Goal: Task Accomplishment & Management: Manage account settings

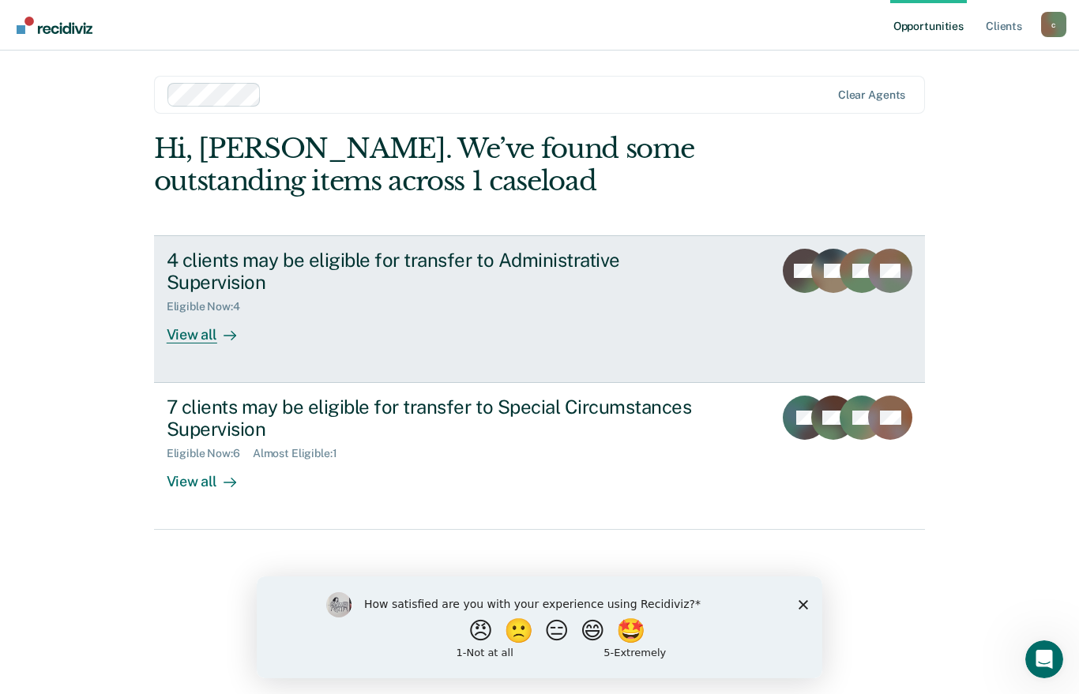
click at [198, 334] on div "View all" at bounding box center [211, 329] width 88 height 31
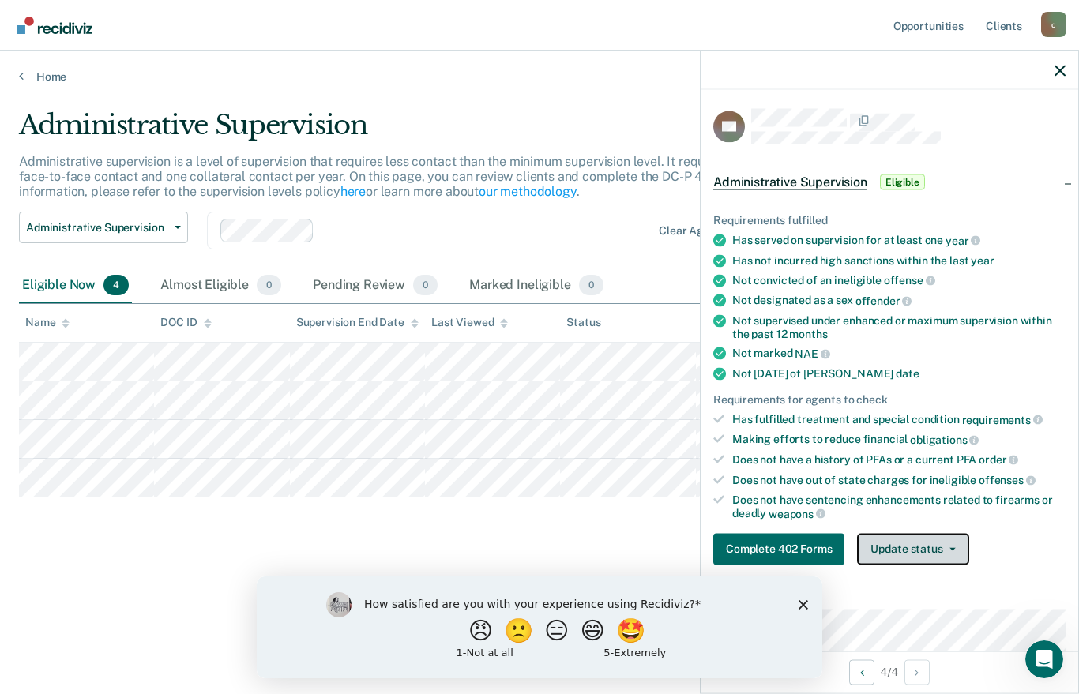
click at [954, 548] on icon "button" at bounding box center [953, 549] width 6 height 3
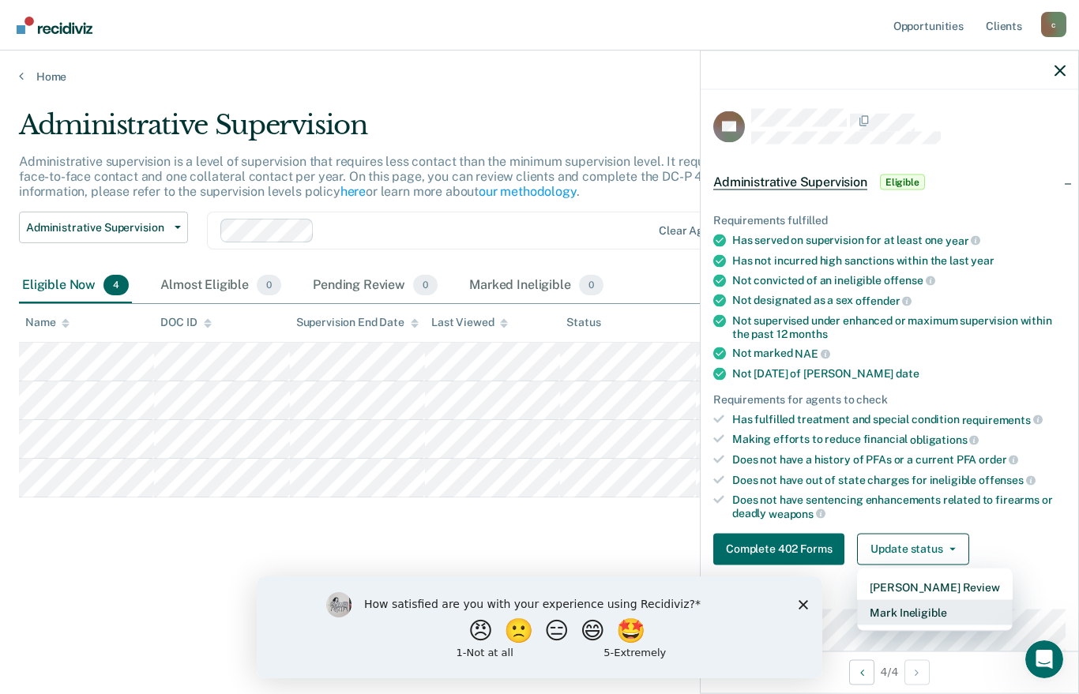
click at [921, 612] on button "Mark Ineligible" at bounding box center [934, 612] width 155 height 25
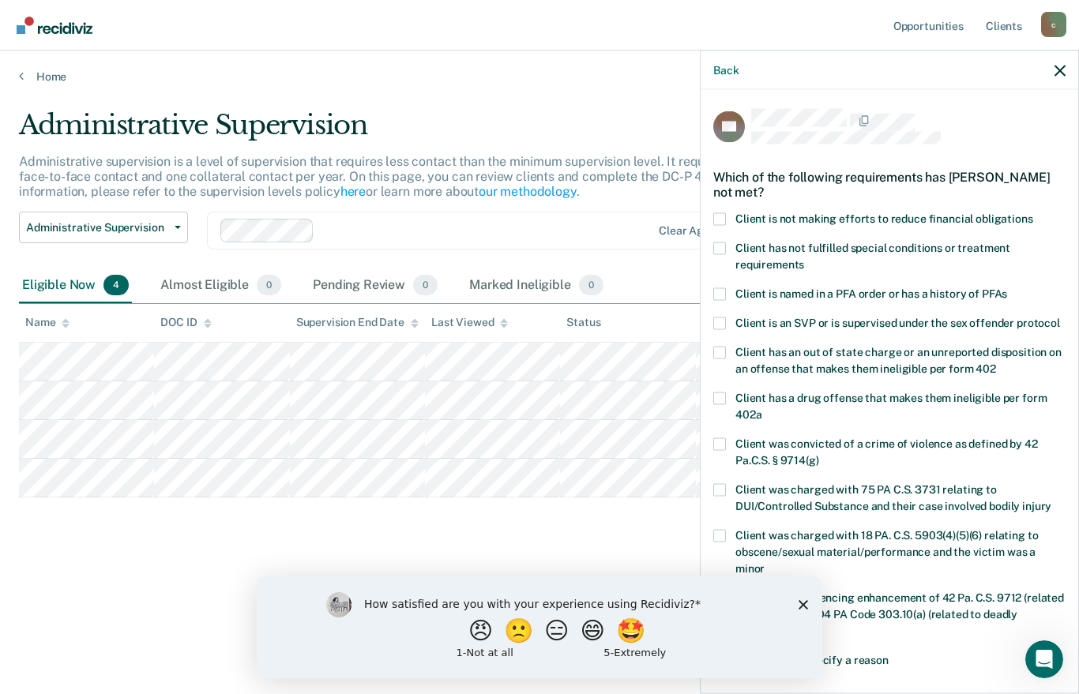
click at [718, 213] on span at bounding box center [719, 219] width 13 height 13
click at [1033, 213] on input "Client is not making efforts to reduce financial obligations" at bounding box center [1033, 213] width 0 height 0
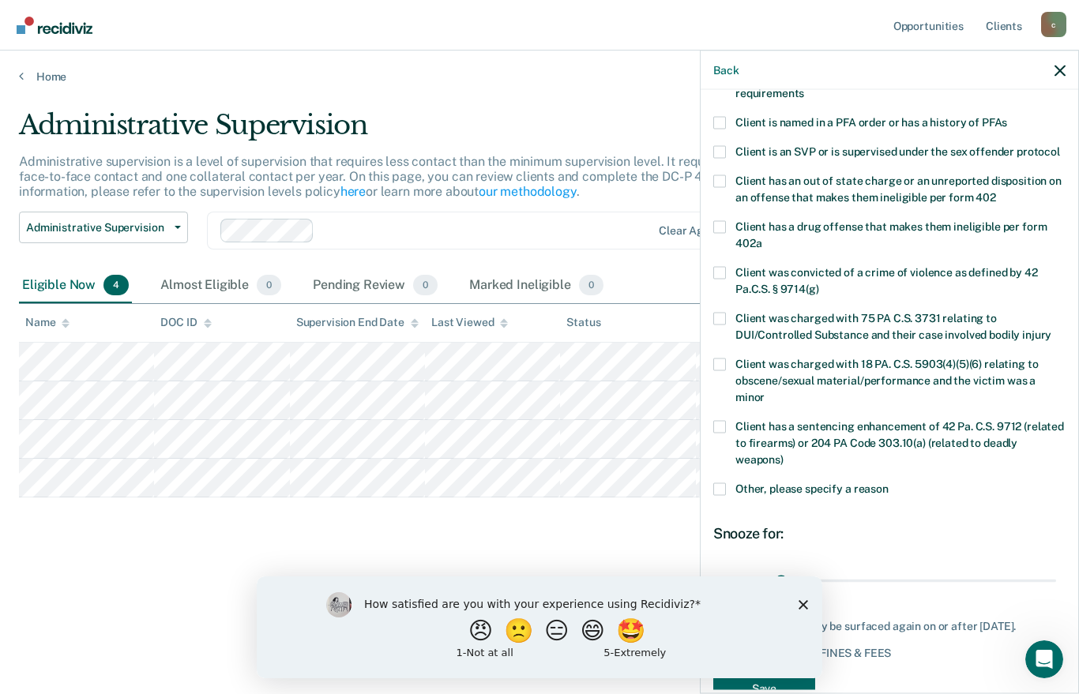
scroll to position [171, 0]
click at [802, 605] on icon "Close survey" at bounding box center [803, 604] width 9 height 9
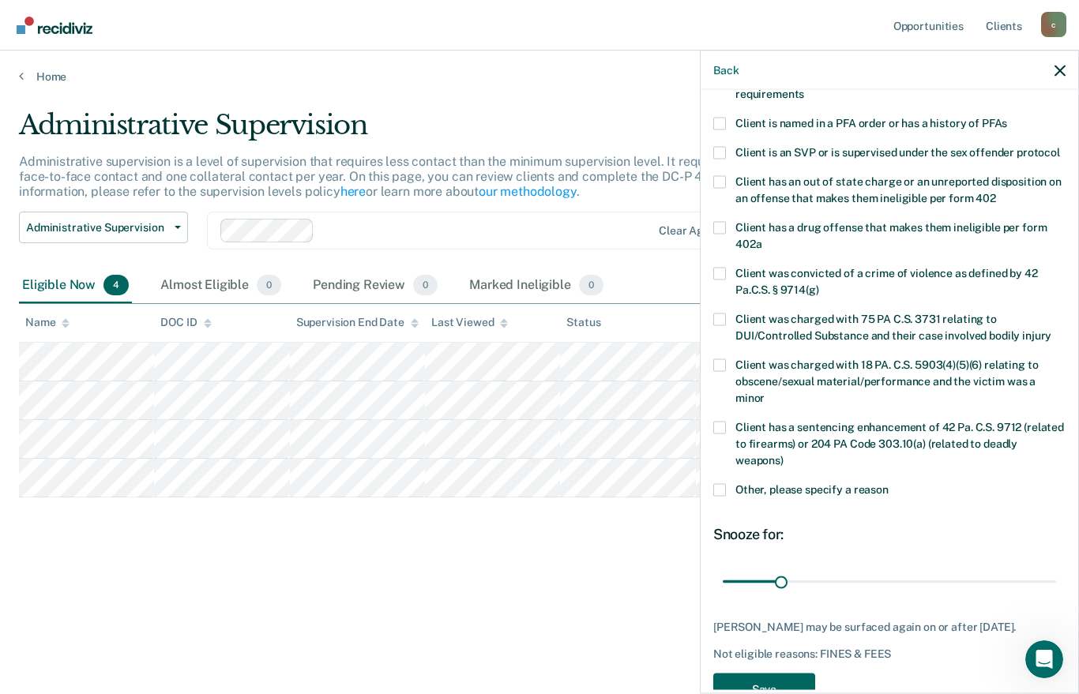
click at [770, 673] on button "Save" at bounding box center [764, 689] width 102 height 32
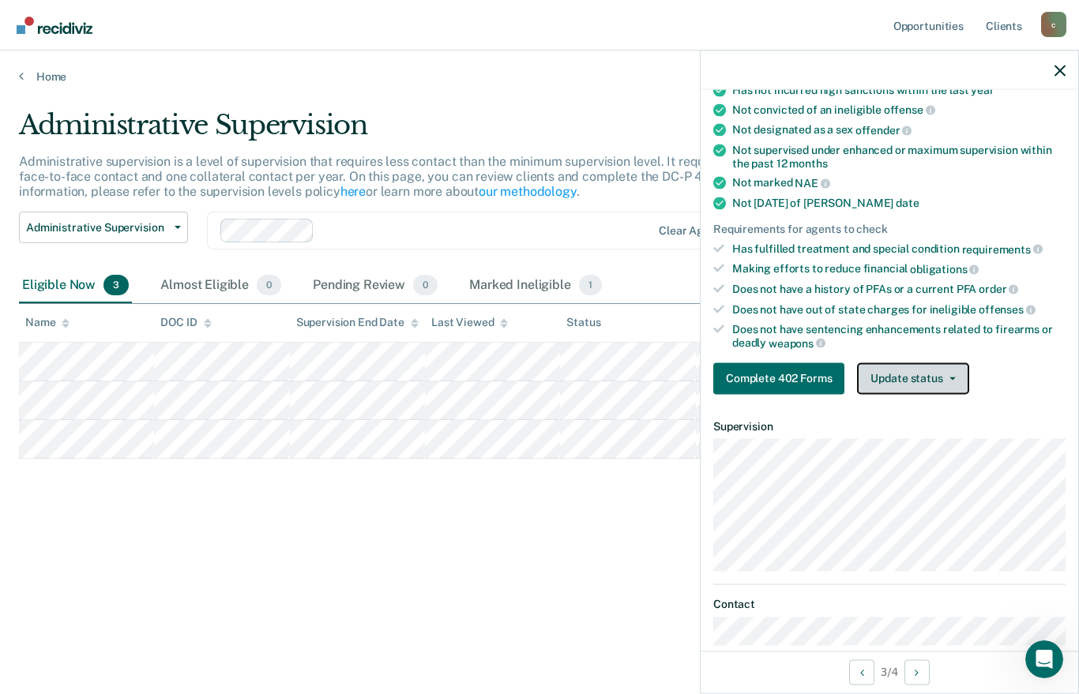
click at [919, 375] on button "Update status" at bounding box center [912, 379] width 111 height 32
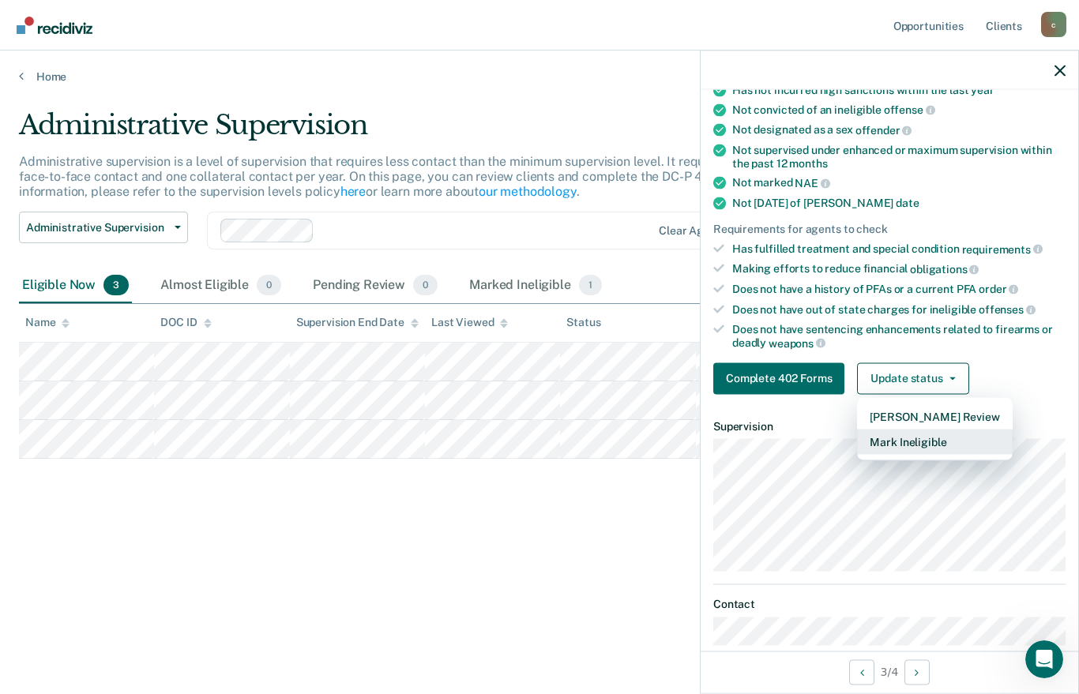
click at [922, 431] on button "Mark Ineligible" at bounding box center [934, 441] width 155 height 25
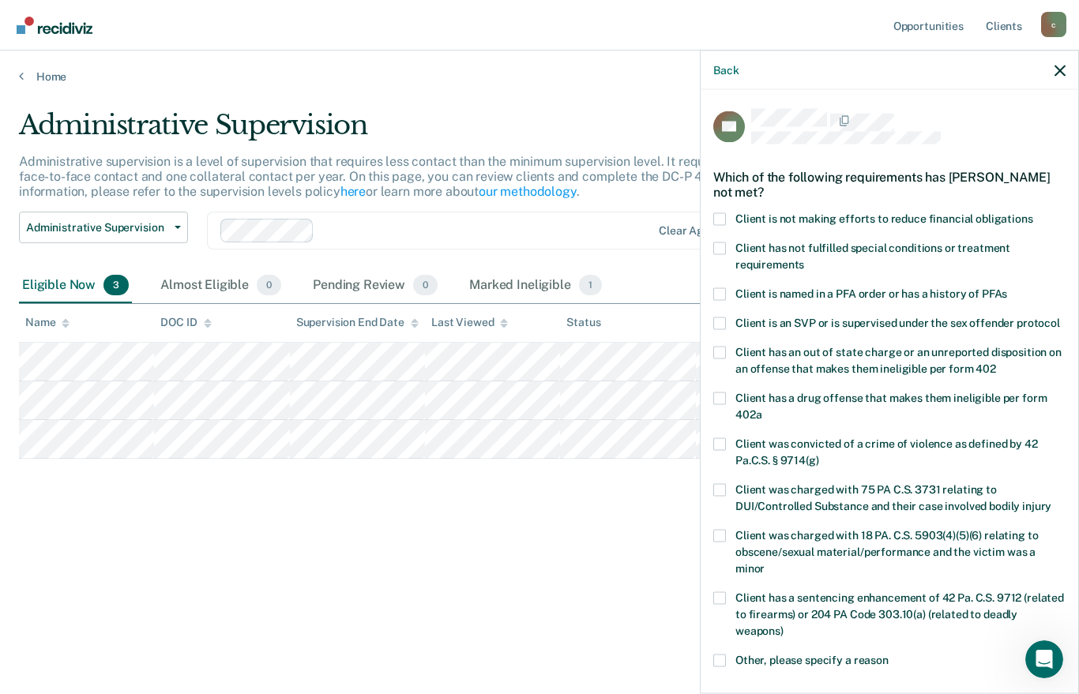
scroll to position [0, 0]
click at [720, 213] on span at bounding box center [719, 219] width 13 height 13
click at [1033, 213] on input "Client is not making efforts to reduce financial obligations" at bounding box center [1033, 213] width 0 height 0
click at [719, 244] on span at bounding box center [719, 248] width 13 height 13
click at [804, 258] on input "Client has not fulfilled special conditions or treatment requirements" at bounding box center [804, 258] width 0 height 0
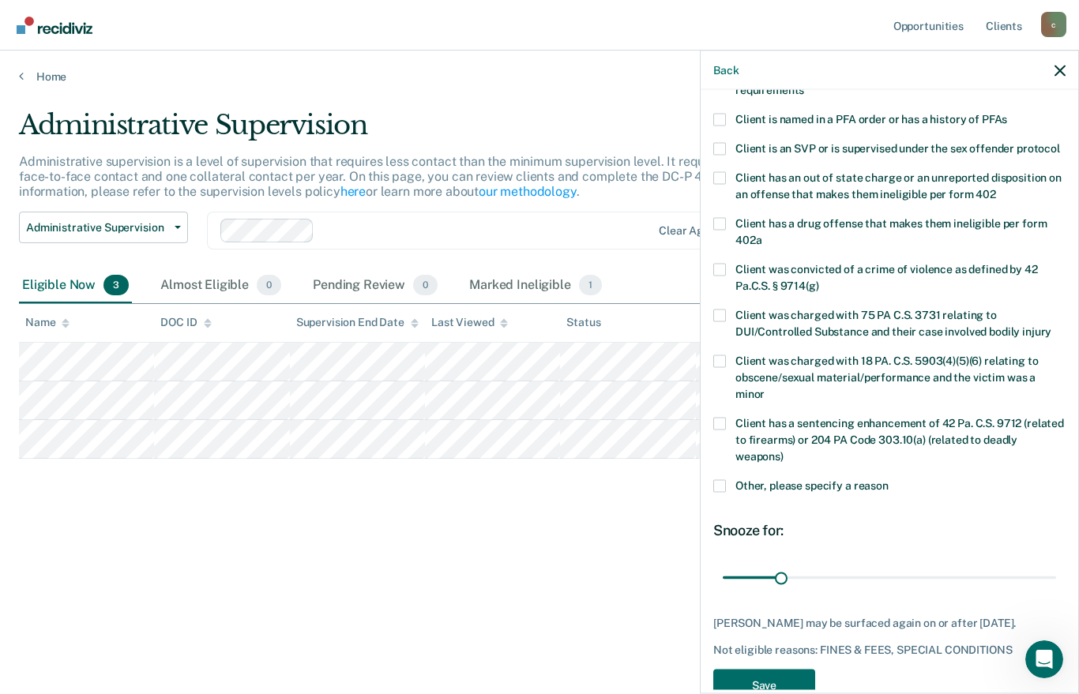
scroll to position [171, 0]
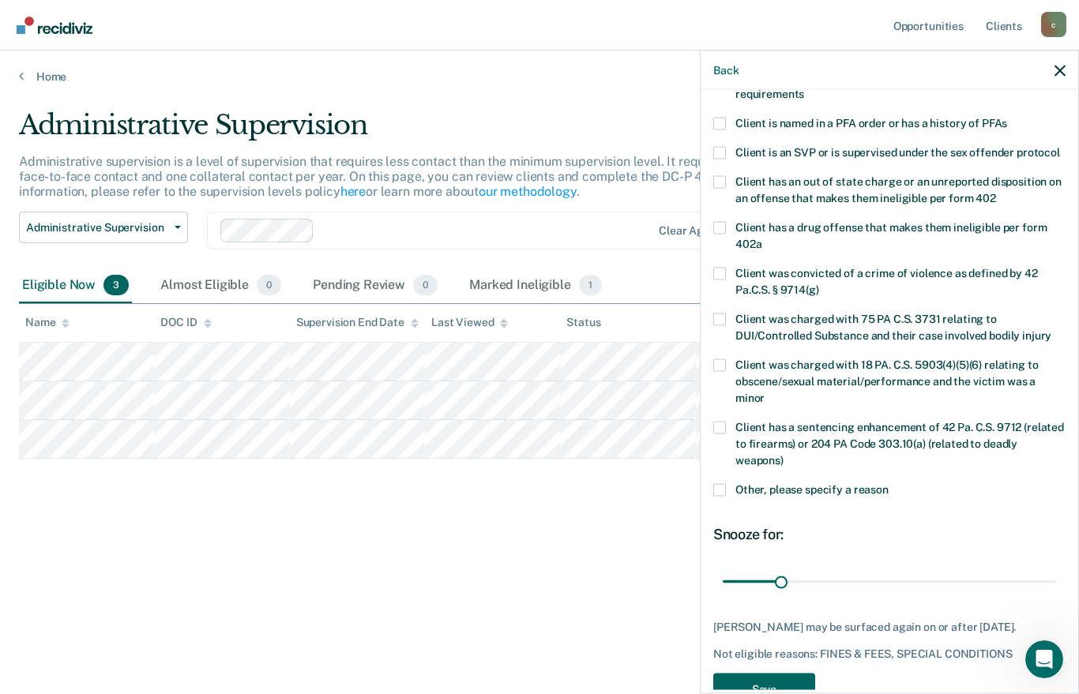
click at [777, 673] on button "Save" at bounding box center [764, 689] width 102 height 32
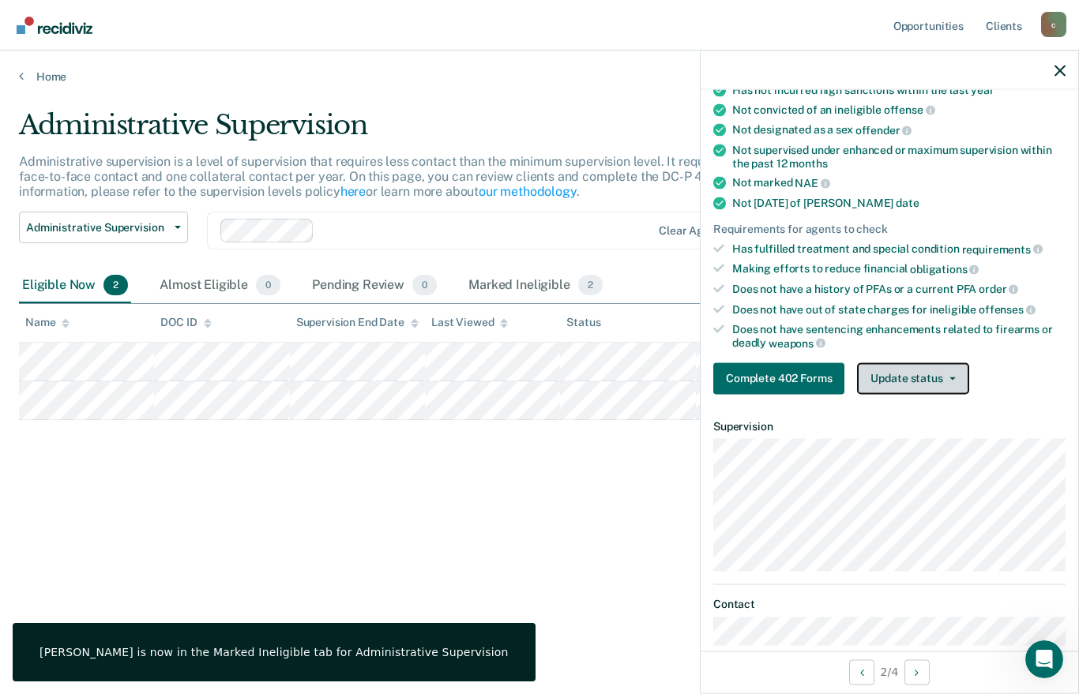
click at [892, 367] on button "Update status" at bounding box center [912, 379] width 111 height 32
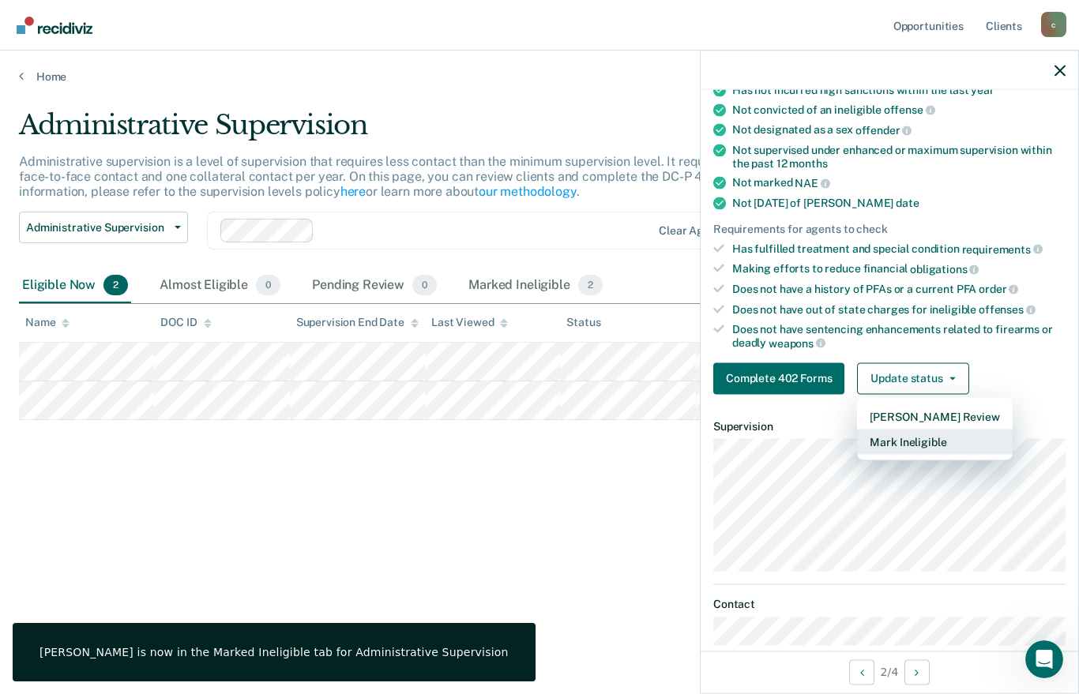
click at [916, 430] on button "Mark Ineligible" at bounding box center [934, 441] width 155 height 25
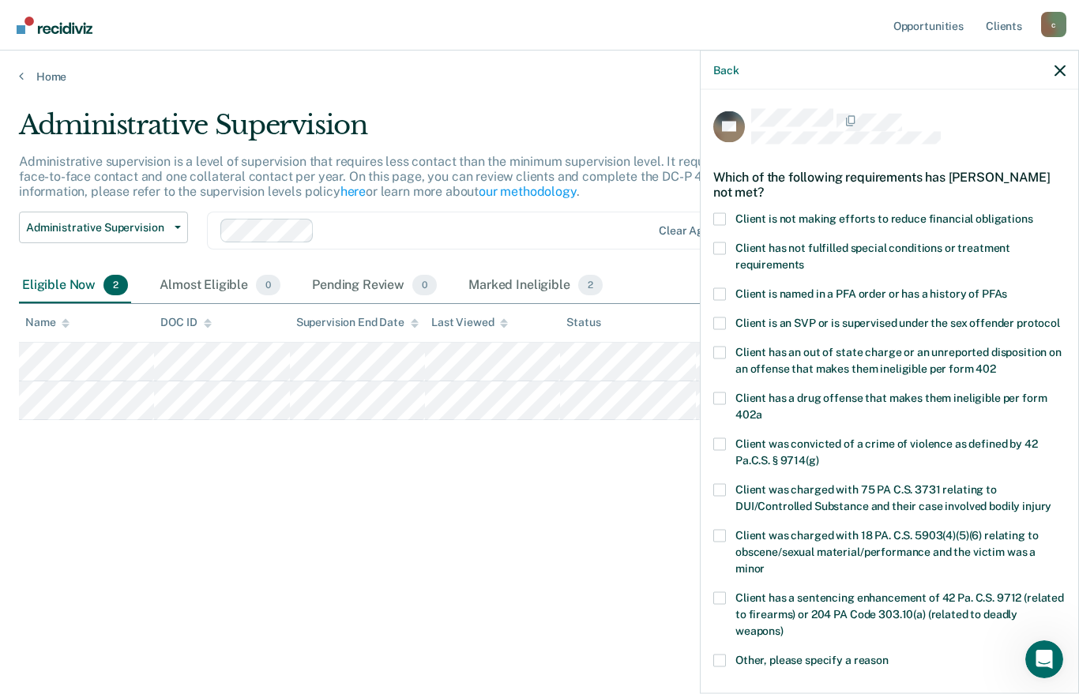
scroll to position [0, 0]
click at [720, 243] on span at bounding box center [719, 248] width 13 height 13
click at [804, 258] on input "Client has not fulfilled special conditions or treatment requirements" at bounding box center [804, 258] width 0 height 0
click at [723, 214] on span at bounding box center [719, 219] width 13 height 13
click at [1033, 213] on input "Client is not making efforts to reduce financial obligations" at bounding box center [1033, 213] width 0 height 0
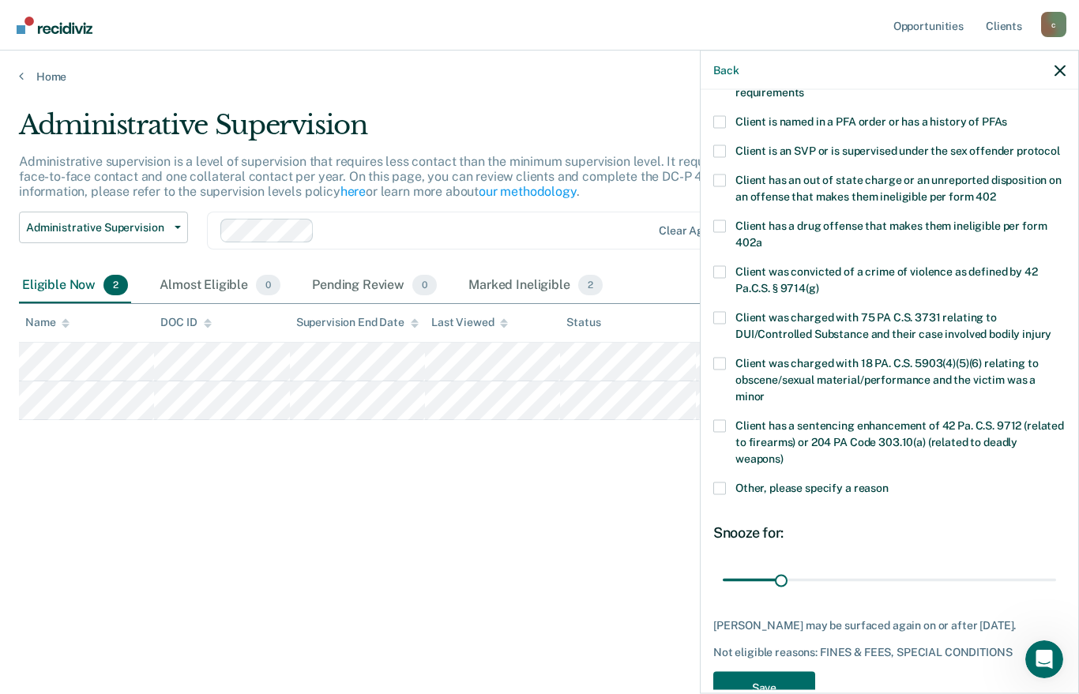
scroll to position [171, 0]
click at [754, 673] on button "Save" at bounding box center [764, 689] width 102 height 32
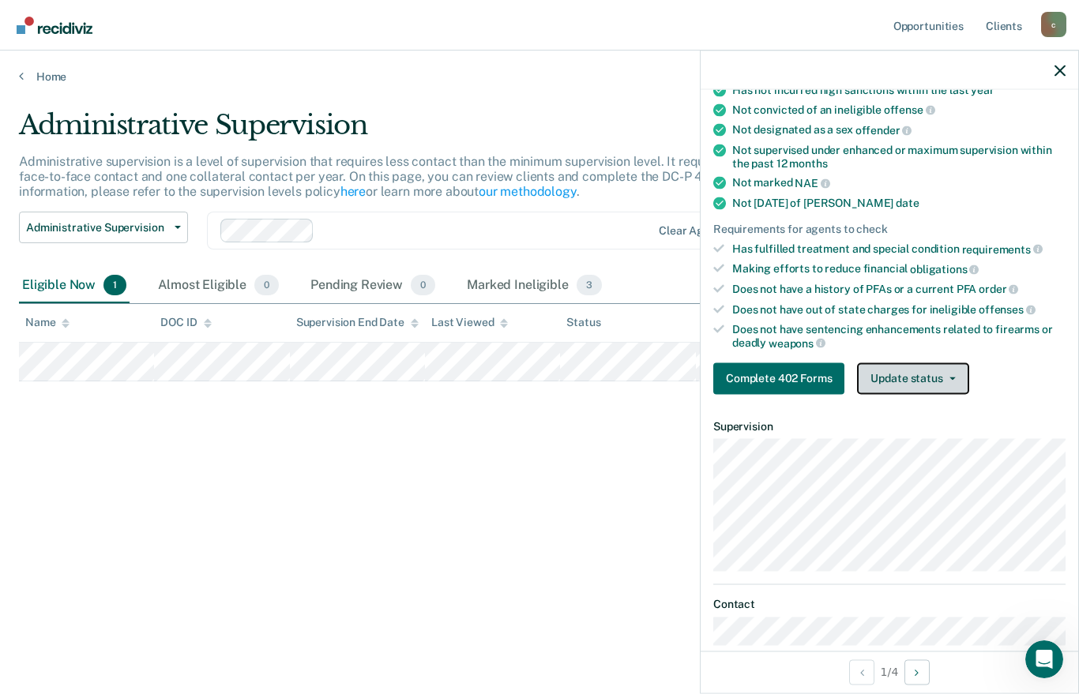
click at [894, 372] on button "Update status" at bounding box center [912, 379] width 111 height 32
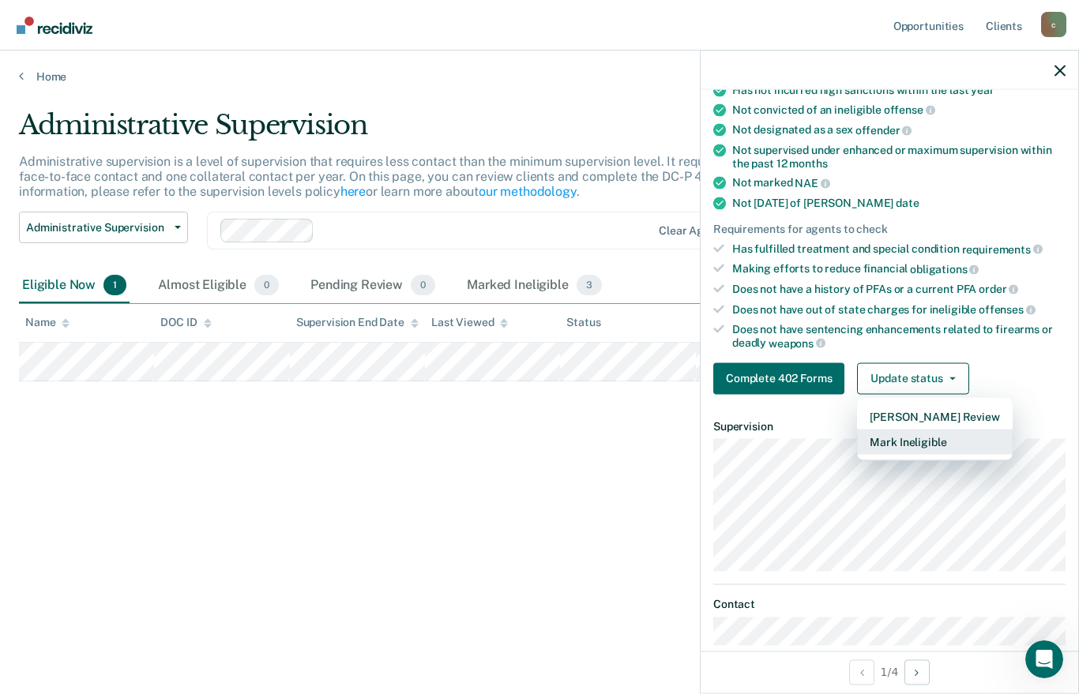
click at [904, 435] on button "Mark Ineligible" at bounding box center [934, 441] width 155 height 25
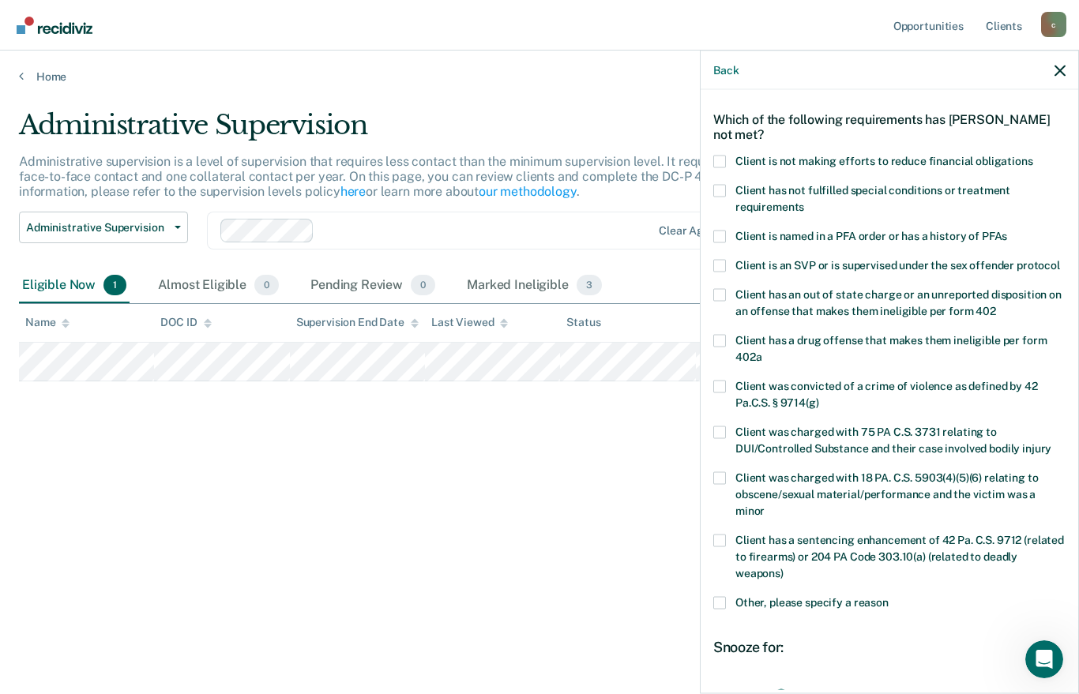
scroll to position [58, 0]
click at [721, 159] on span at bounding box center [719, 161] width 13 height 13
click at [1033, 155] on input "Client is not making efforts to reduce financial obligations" at bounding box center [1033, 155] width 0 height 0
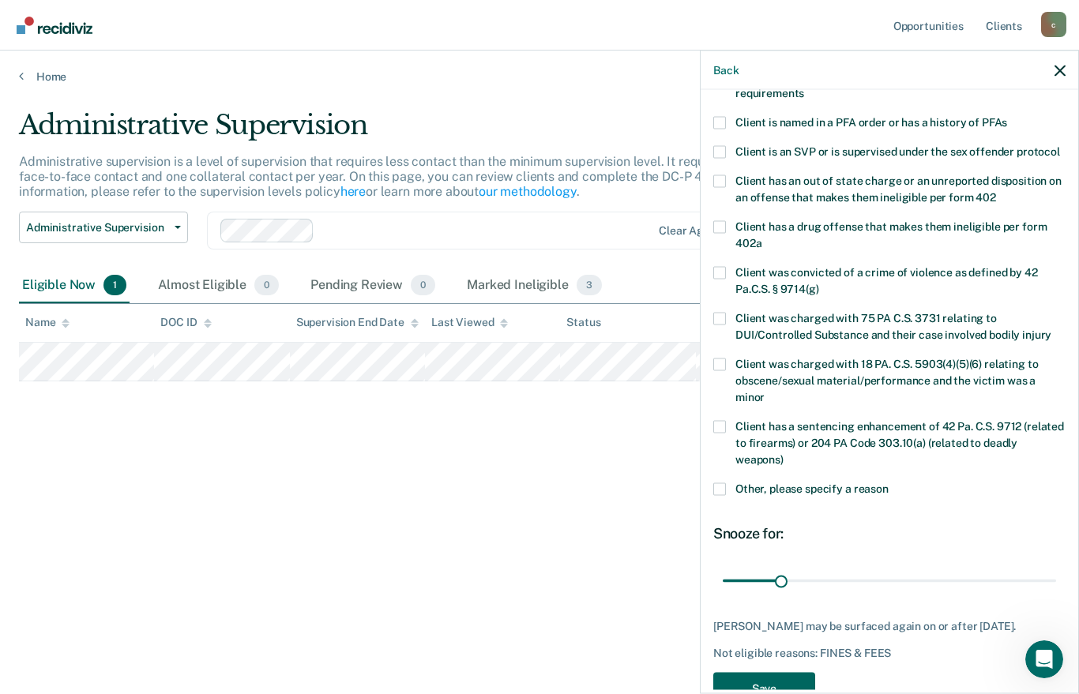
scroll to position [171, 0]
click at [758, 673] on button "Save" at bounding box center [764, 689] width 102 height 32
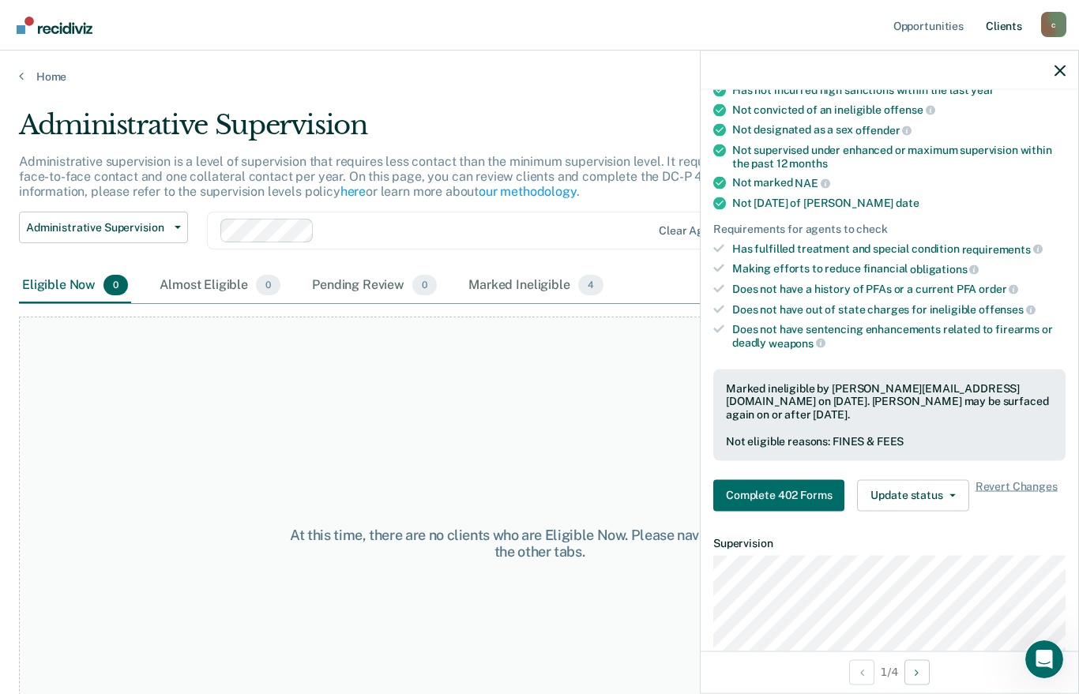
click at [1012, 26] on link "Client s" at bounding box center [1004, 25] width 43 height 51
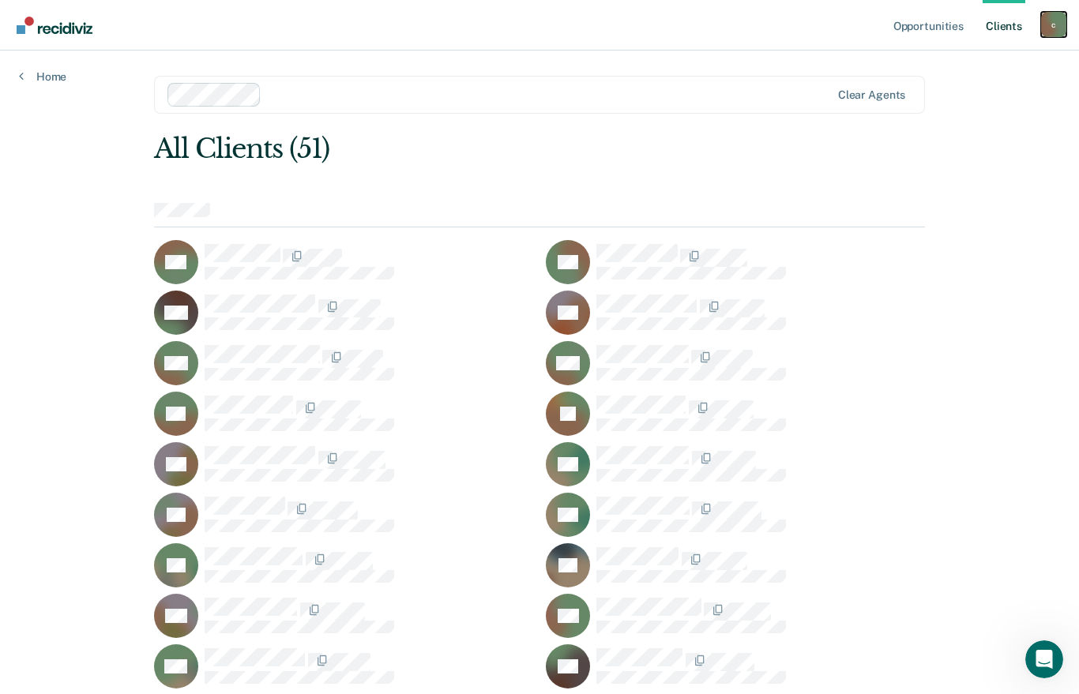
click at [1049, 26] on div "c" at bounding box center [1053, 24] width 25 height 25
click at [44, 77] on link "Home" at bounding box center [42, 77] width 47 height 14
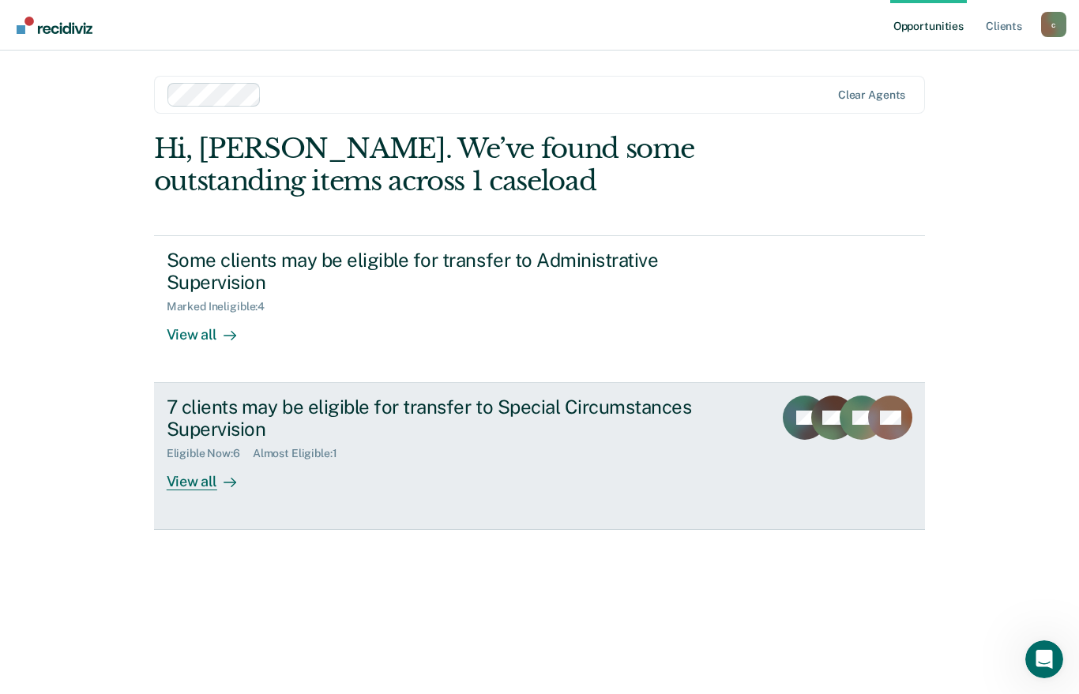
click at [196, 479] on div "View all" at bounding box center [211, 476] width 88 height 31
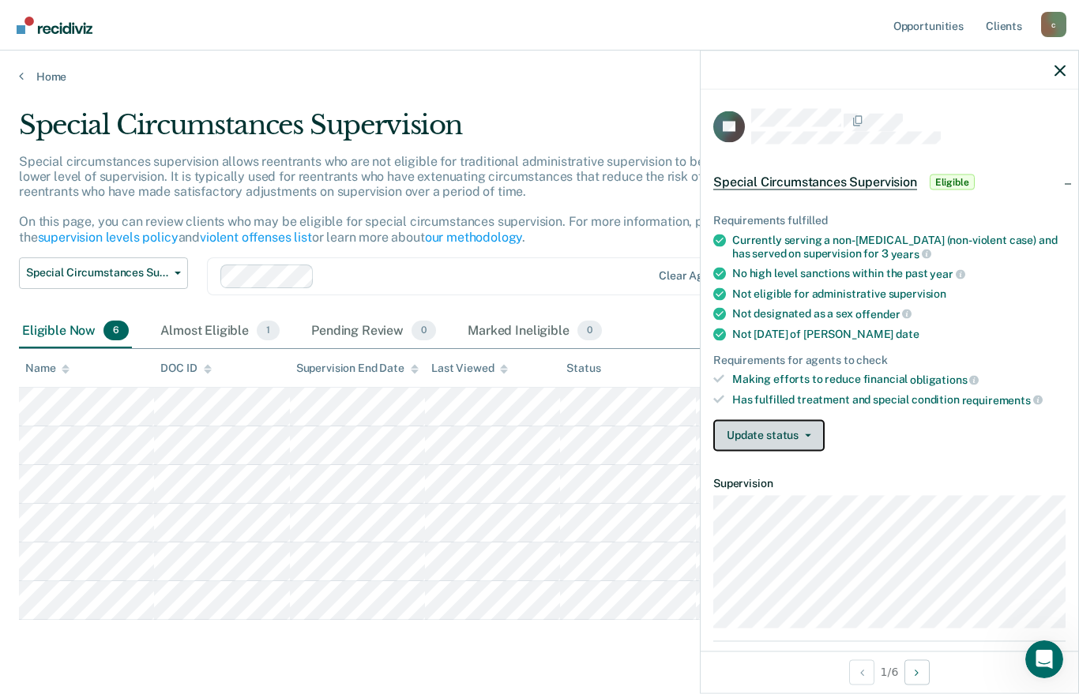
click at [801, 423] on button "Update status" at bounding box center [768, 436] width 111 height 32
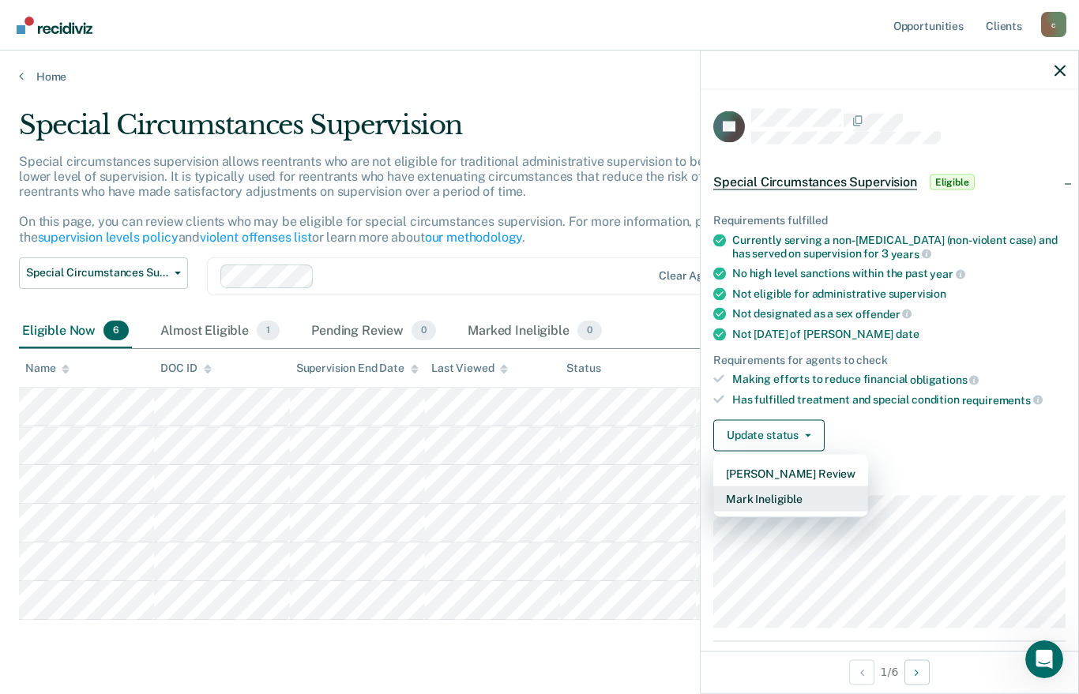
click at [787, 490] on button "Mark Ineligible" at bounding box center [790, 498] width 155 height 25
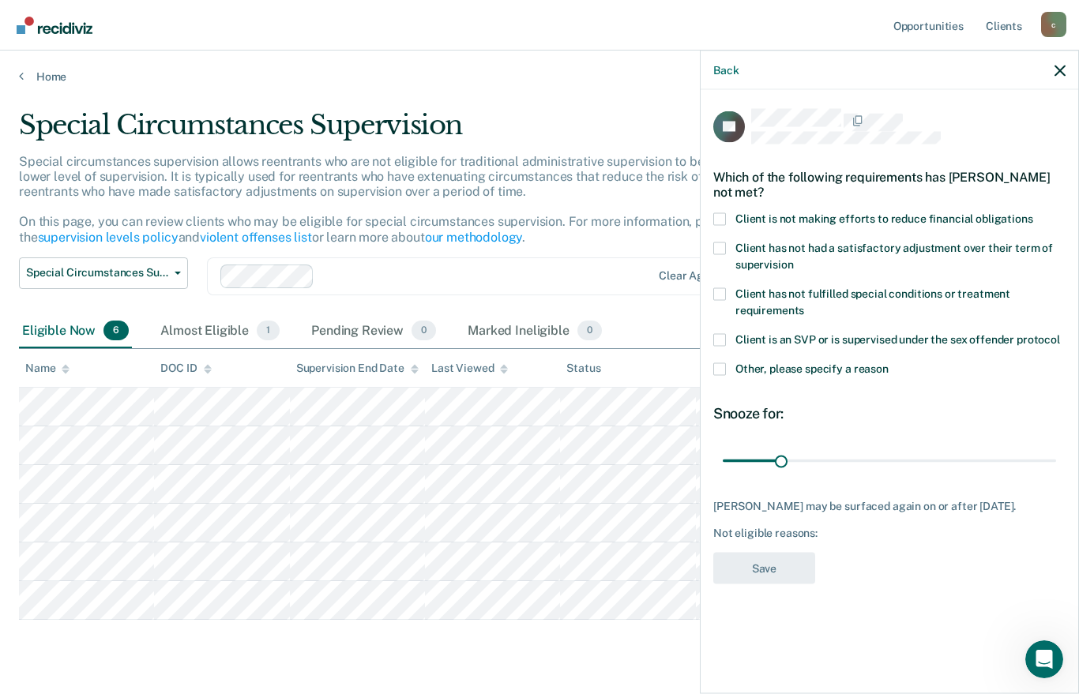
click at [719, 243] on span at bounding box center [719, 248] width 13 height 13
click at [793, 258] on input "Client has not had a satisfactory adjustment over their term of supervision" at bounding box center [793, 258] width 0 height 0
click at [779, 568] on button "Save" at bounding box center [764, 568] width 102 height 32
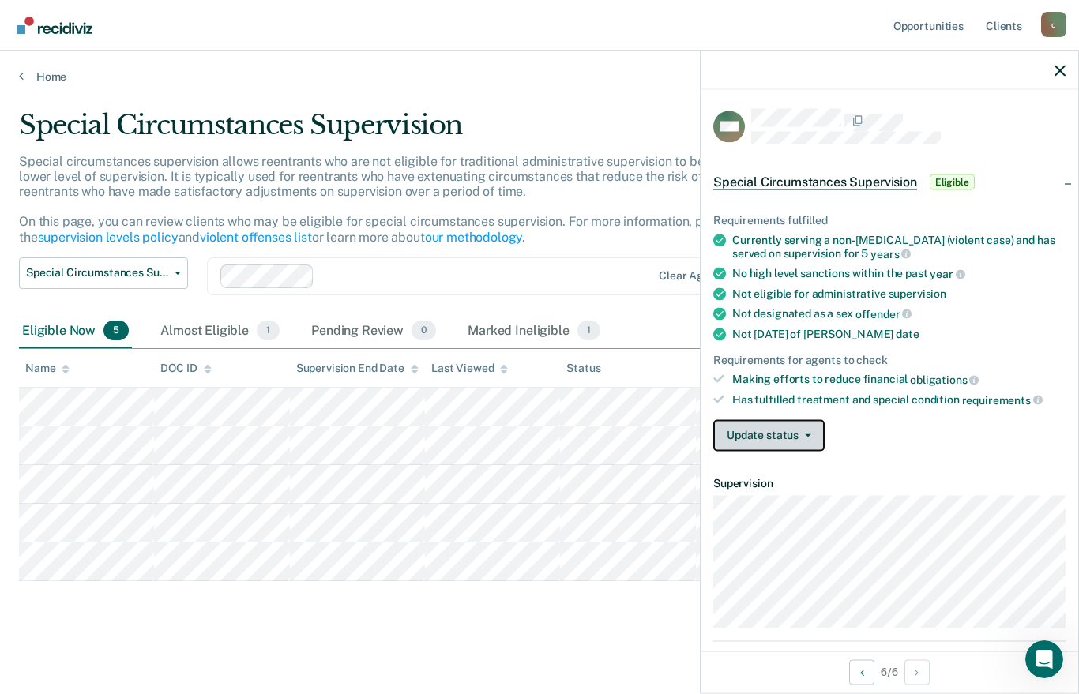
click at [805, 432] on button "Update status" at bounding box center [768, 436] width 111 height 32
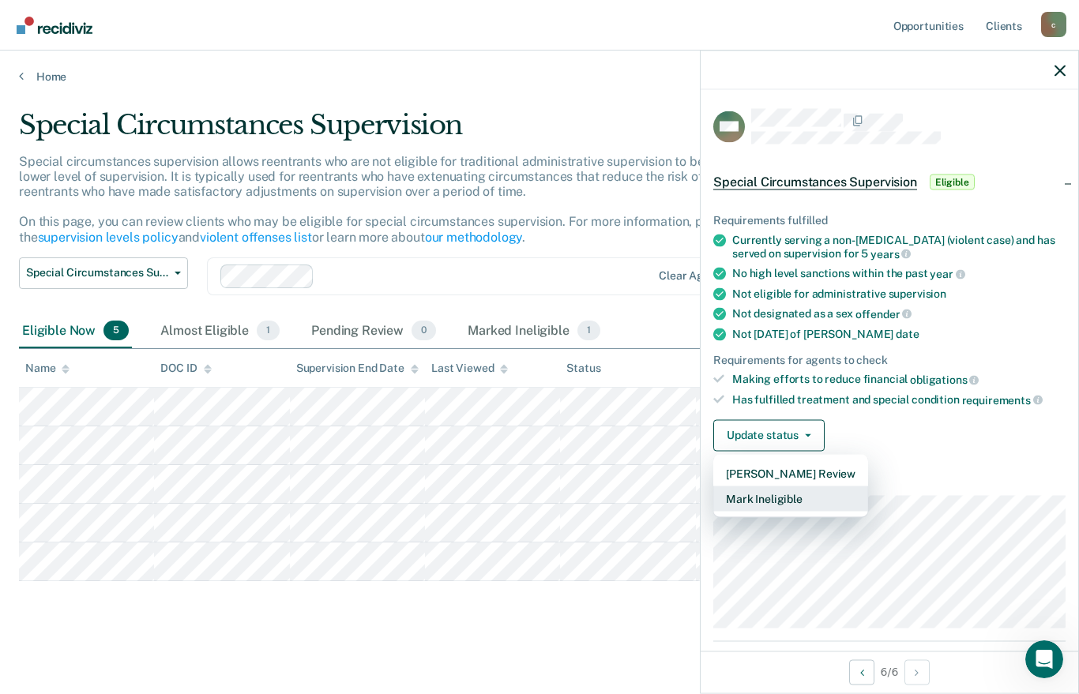
click at [794, 496] on button "Mark Ineligible" at bounding box center [790, 498] width 155 height 25
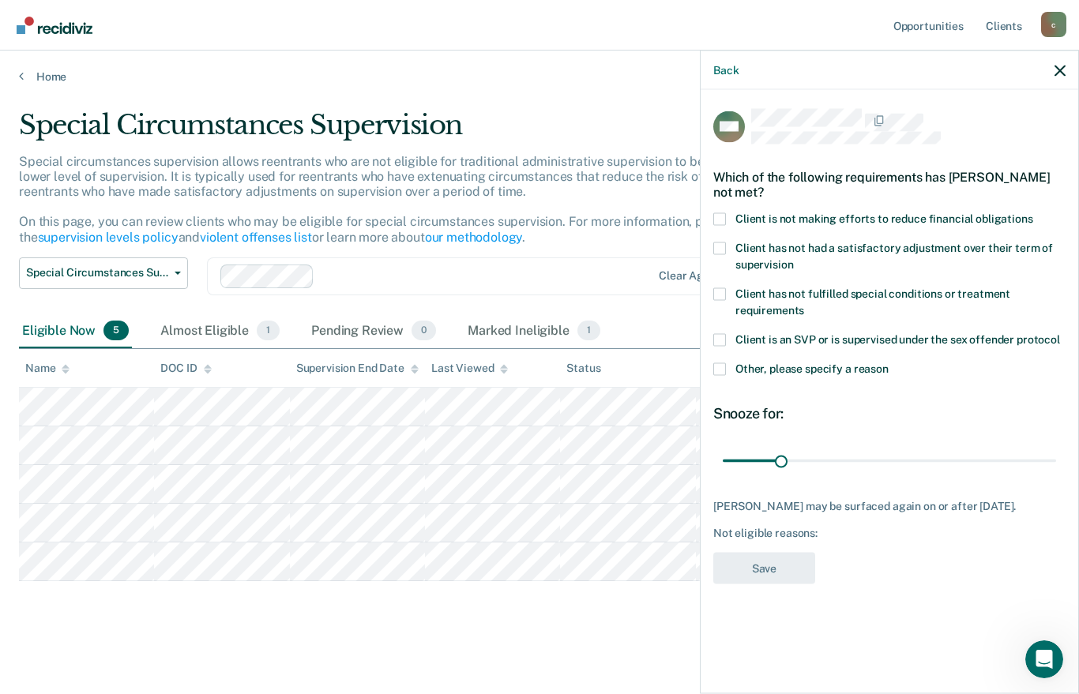
click at [715, 213] on span at bounding box center [719, 219] width 13 height 13
click at [1033, 213] on input "Client is not making efforts to reduce financial obligations" at bounding box center [1033, 213] width 0 height 0
click at [766, 577] on button "Save" at bounding box center [764, 568] width 102 height 32
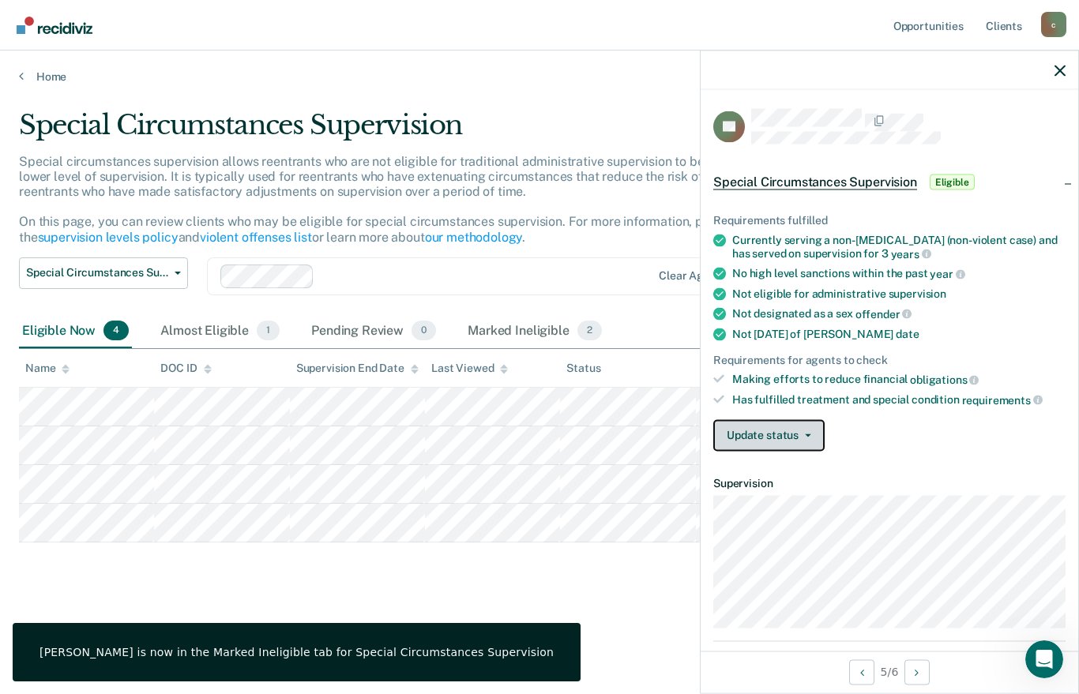
click at [771, 429] on button "Update status" at bounding box center [768, 436] width 111 height 32
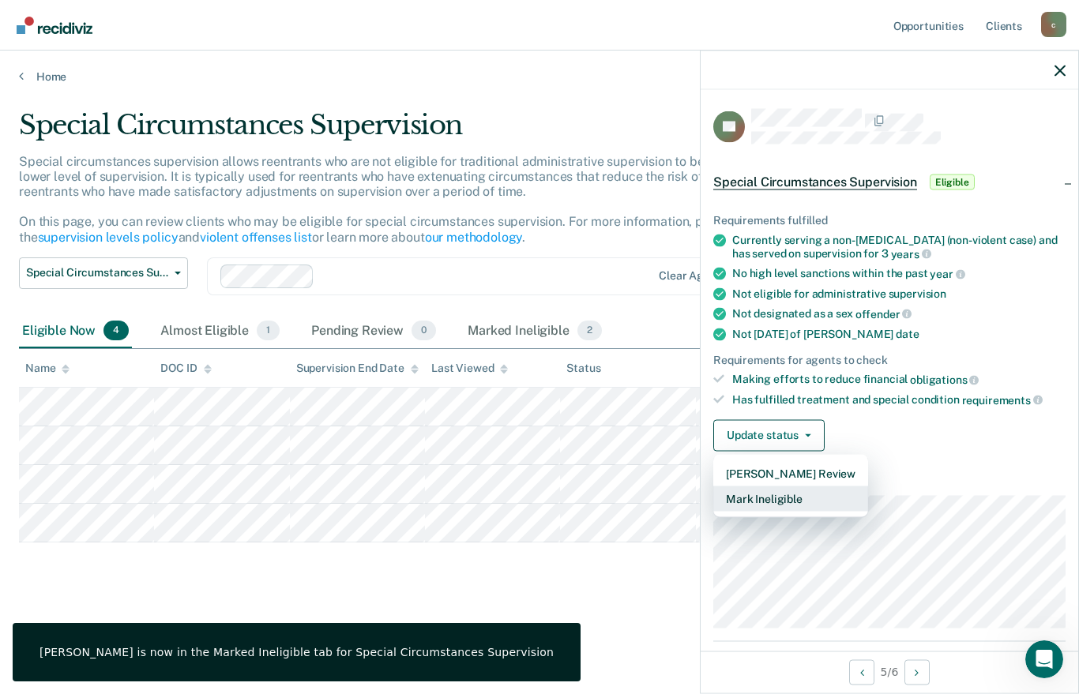
click at [770, 491] on button "Mark Ineligible" at bounding box center [790, 498] width 155 height 25
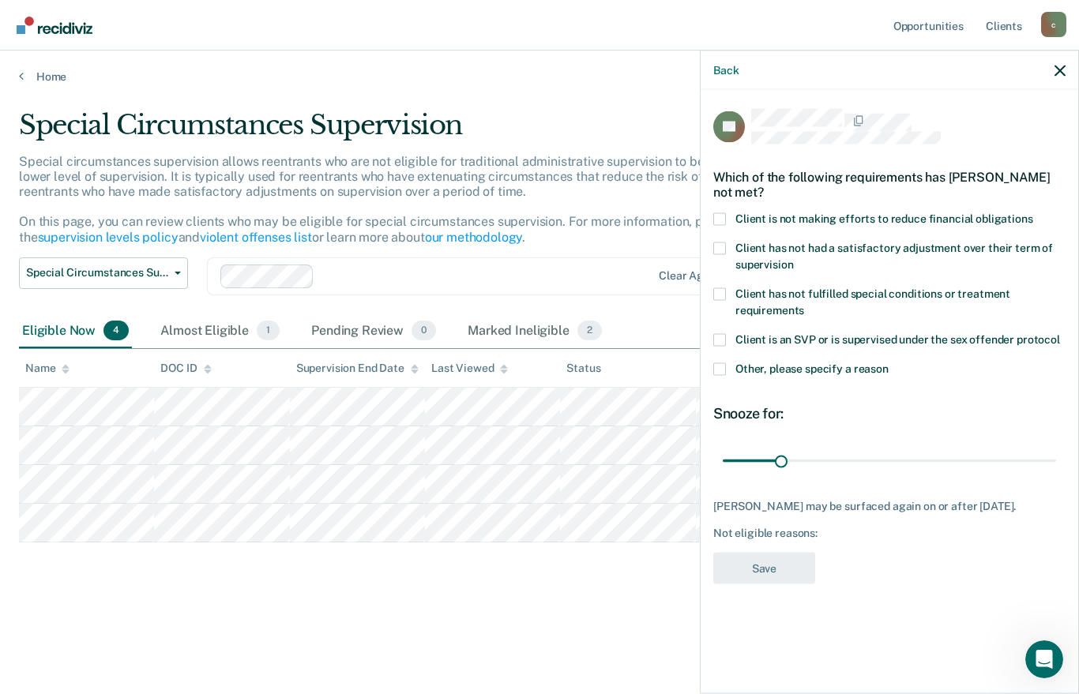
click at [717, 213] on span at bounding box center [719, 219] width 13 height 13
click at [1033, 213] on input "Client is not making efforts to reduce financial obligations" at bounding box center [1033, 213] width 0 height 0
click at [762, 570] on button "Save" at bounding box center [764, 568] width 102 height 32
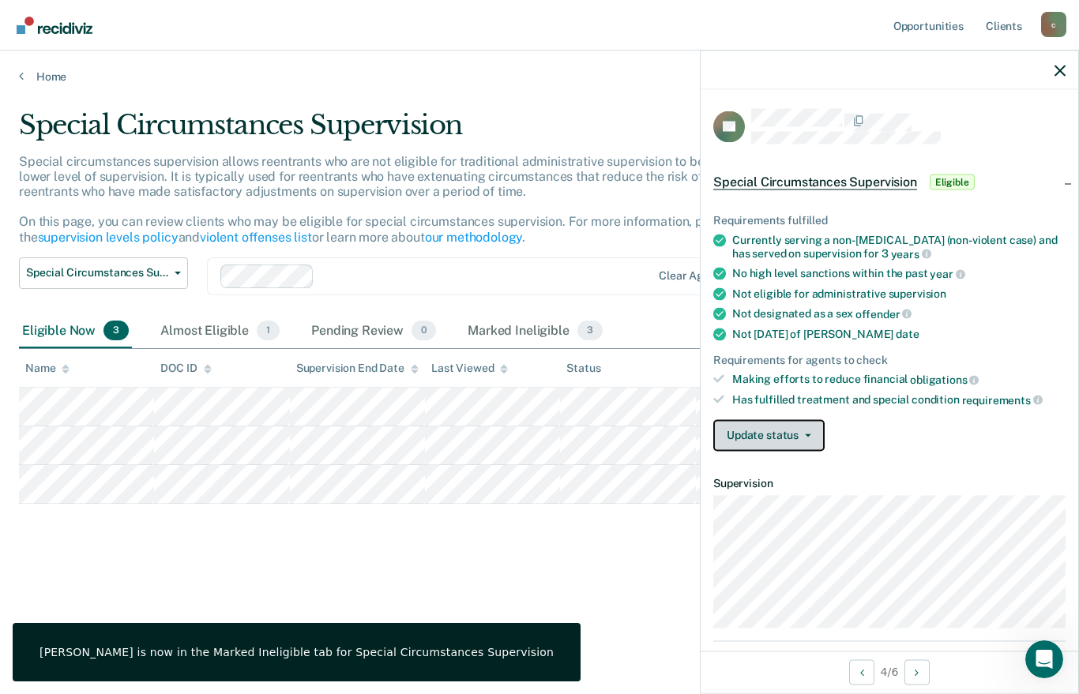
click at [806, 429] on button "Update status" at bounding box center [768, 436] width 111 height 32
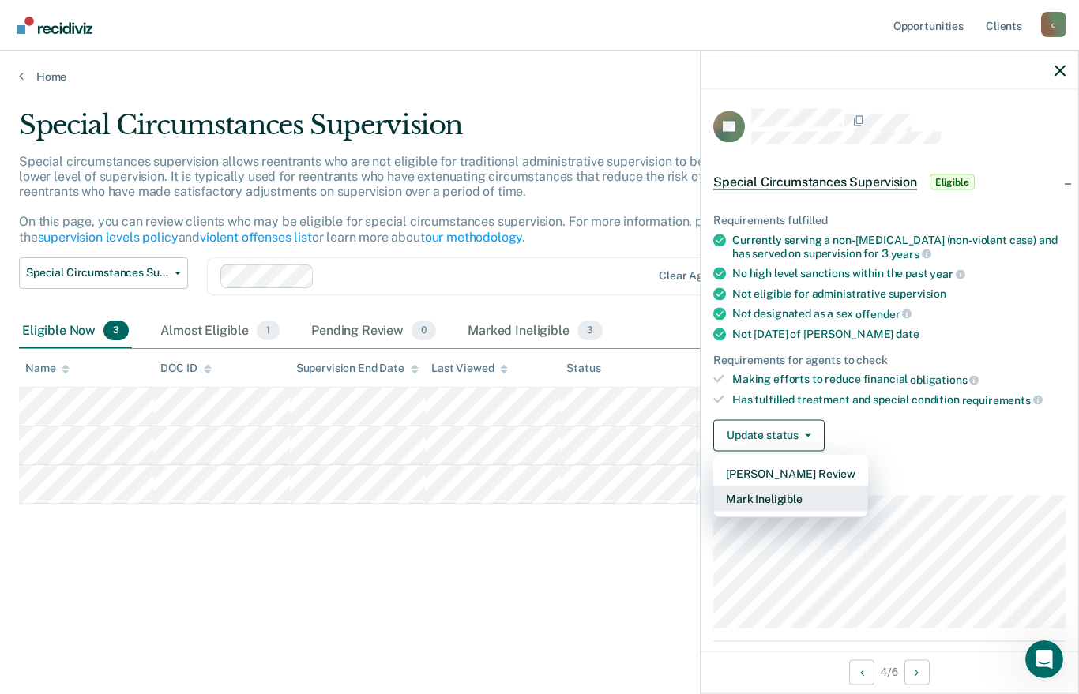
click at [785, 490] on button "Mark Ineligible" at bounding box center [790, 498] width 155 height 25
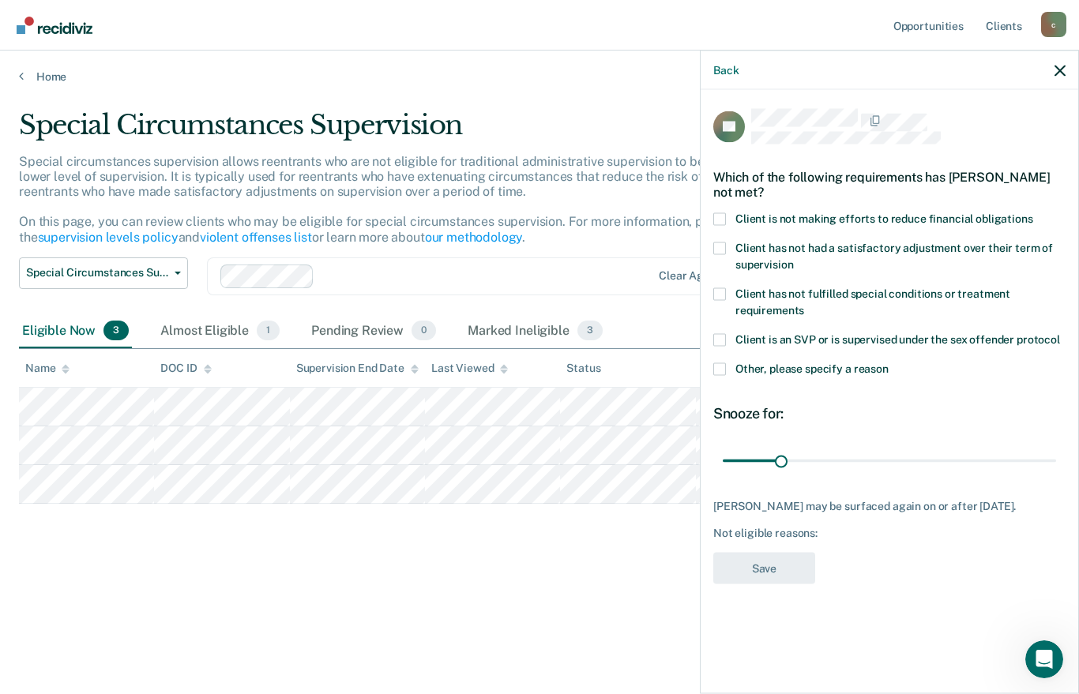
click at [721, 216] on span at bounding box center [719, 219] width 13 height 13
click at [1033, 213] on input "Client is not making efforts to reduce financial obligations" at bounding box center [1033, 213] width 0 height 0
click at [771, 562] on button "Save" at bounding box center [764, 568] width 102 height 32
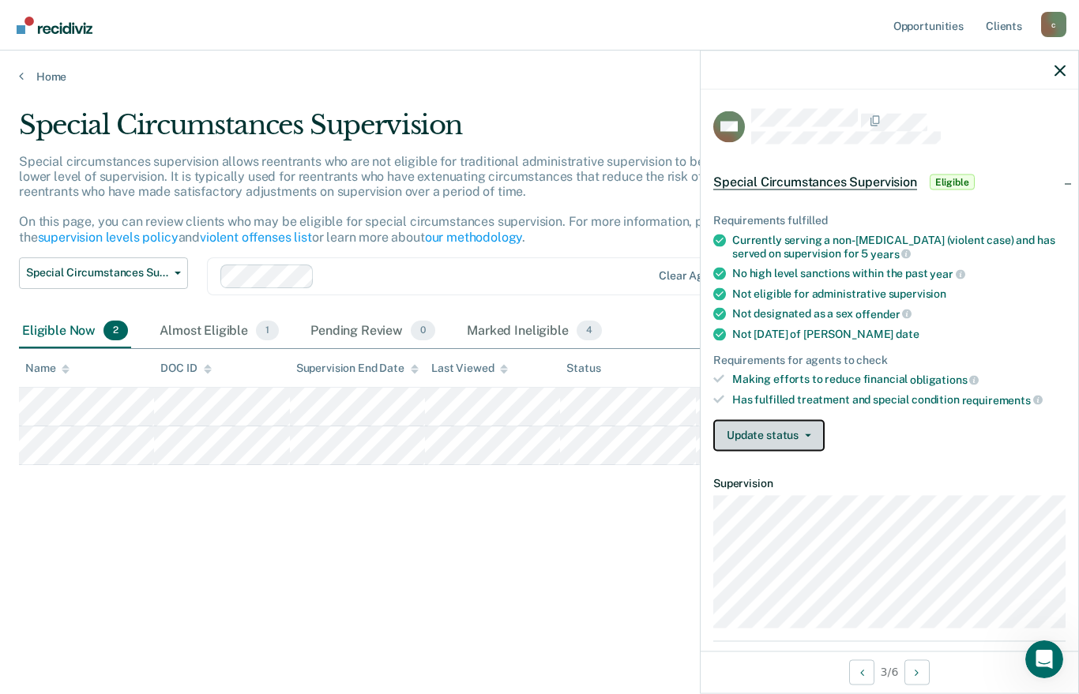
click at [778, 432] on button "Update status" at bounding box center [768, 436] width 111 height 32
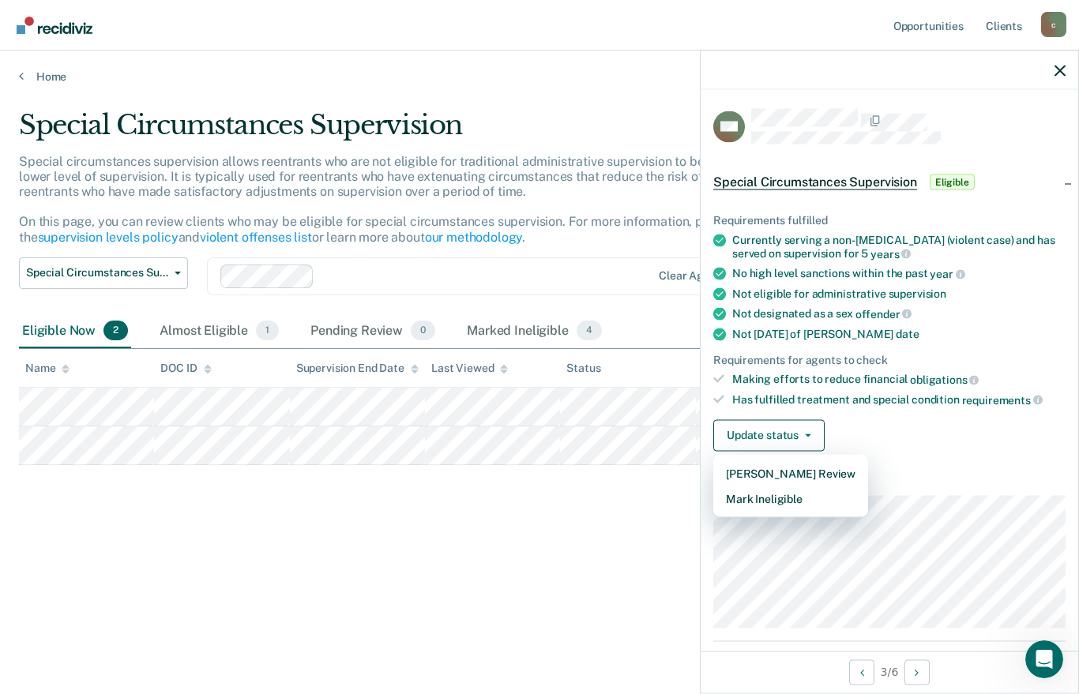
click at [916, 437] on div "Update status [PERSON_NAME] Review Mark Ineligible" at bounding box center [889, 436] width 352 height 32
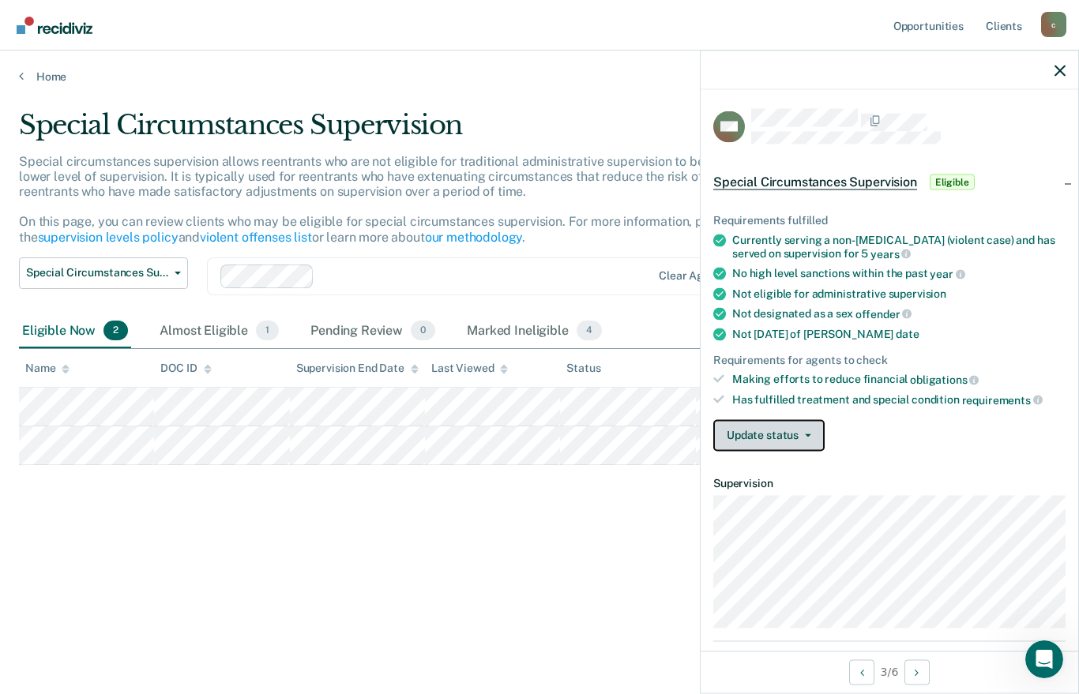
click at [759, 424] on button "Update status" at bounding box center [768, 436] width 111 height 32
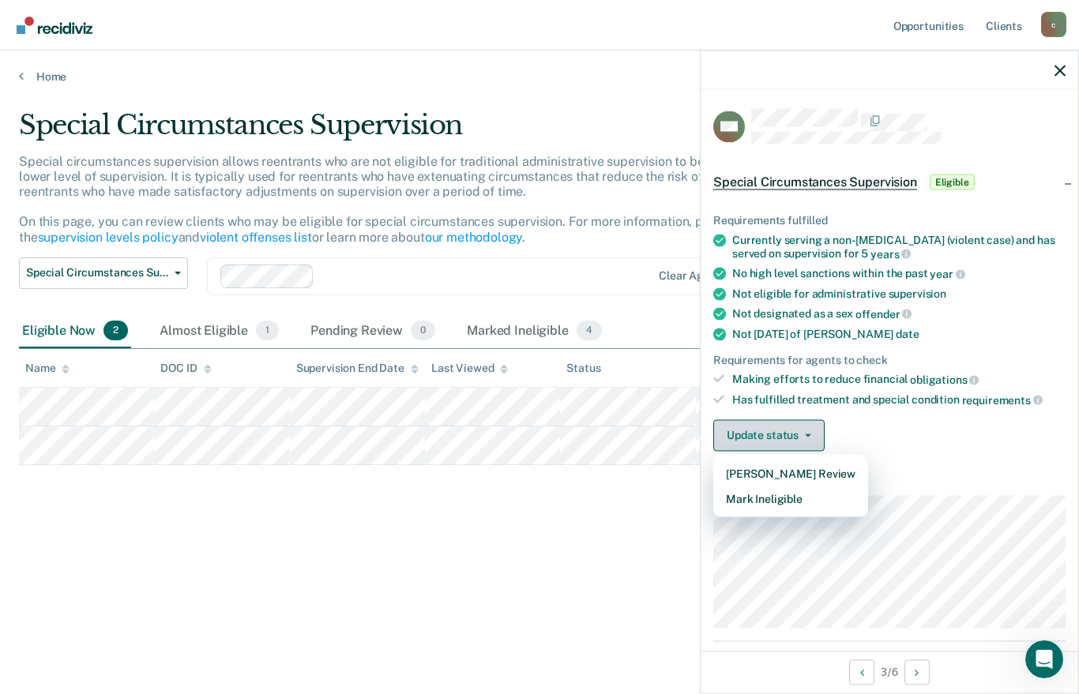
click at [759, 424] on button "Update status" at bounding box center [768, 436] width 111 height 32
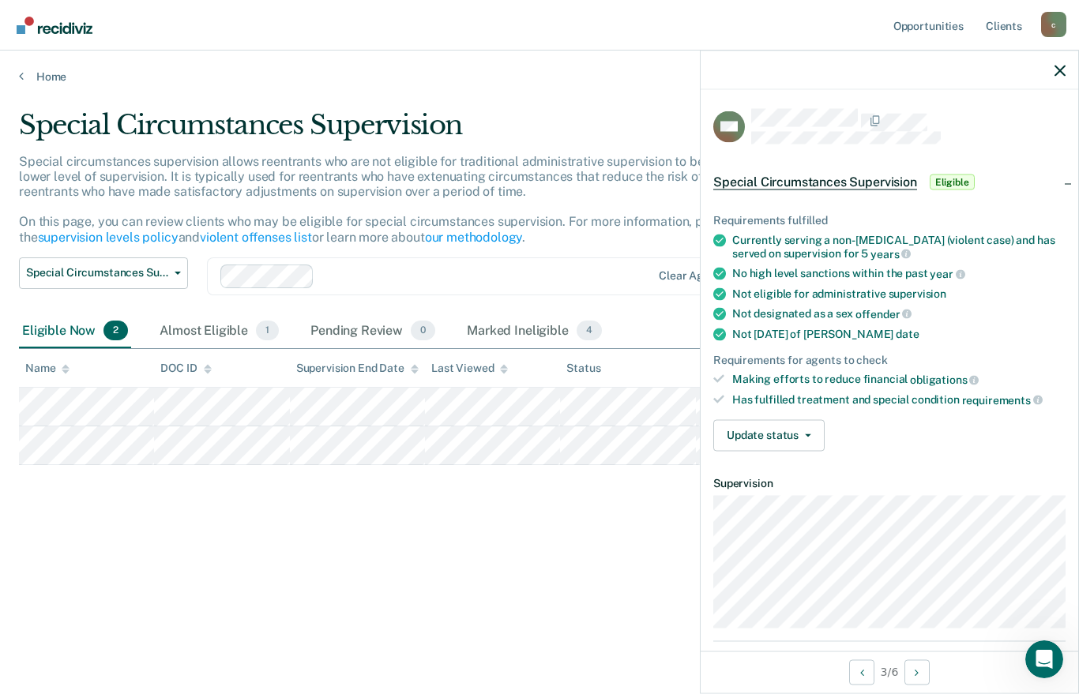
click at [988, 476] on dt "Supervision" at bounding box center [889, 482] width 352 height 13
click at [798, 429] on button "Update status" at bounding box center [768, 436] width 111 height 32
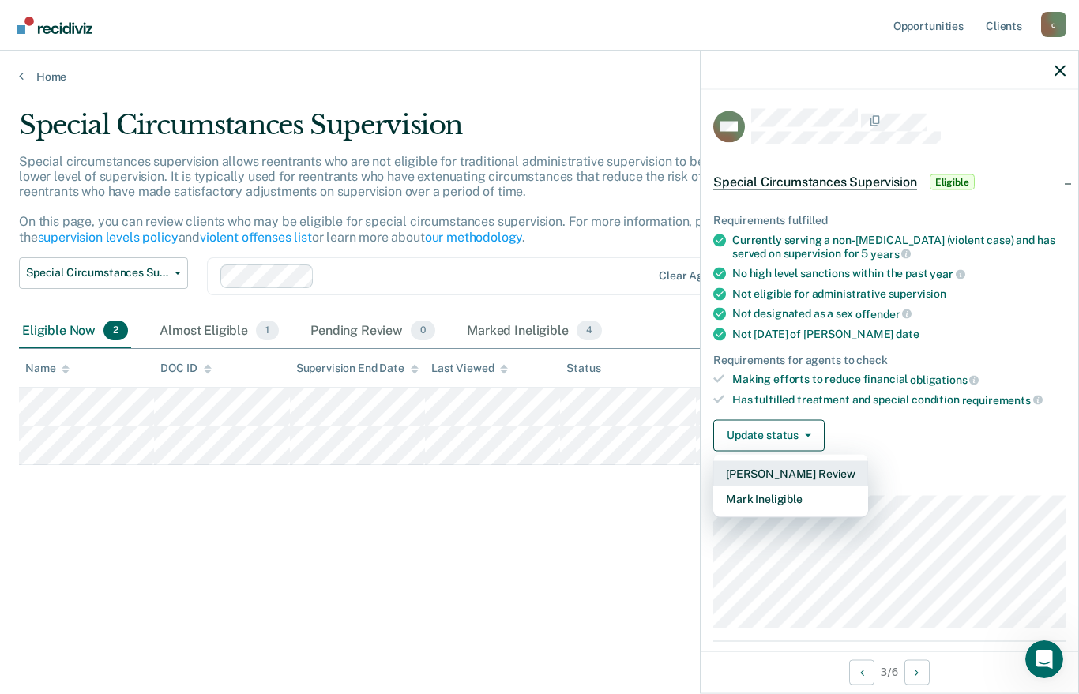
click at [795, 465] on button "[PERSON_NAME] Review" at bounding box center [790, 473] width 155 height 25
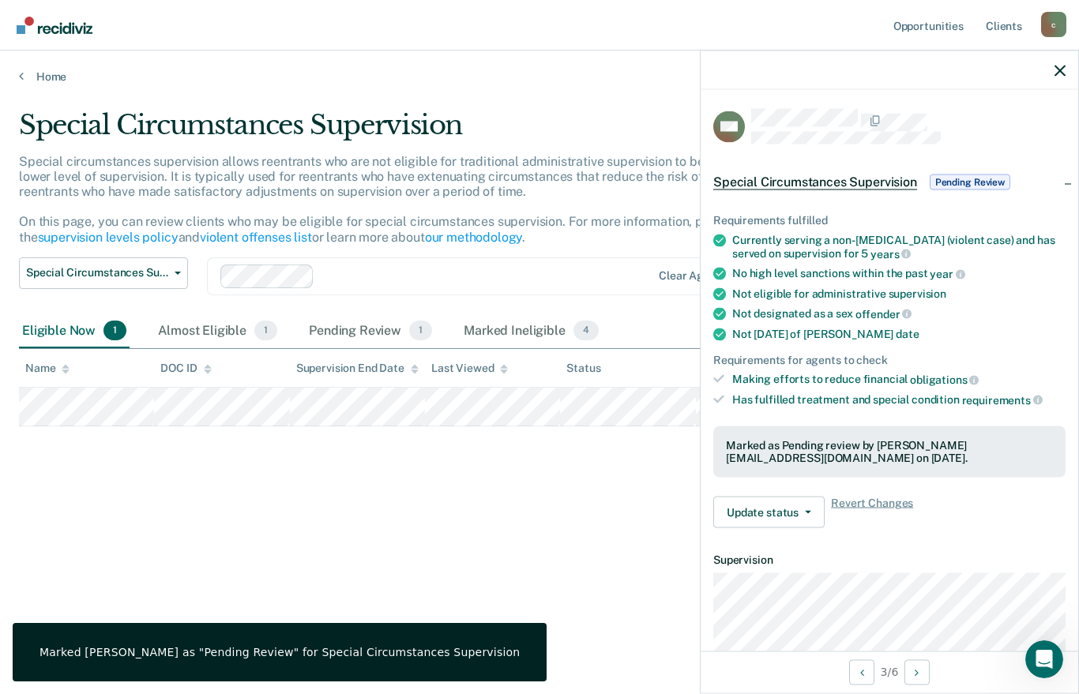
click at [1070, 179] on div "Special Circumstances Supervision Pending Review" at bounding box center [890, 182] width 378 height 51
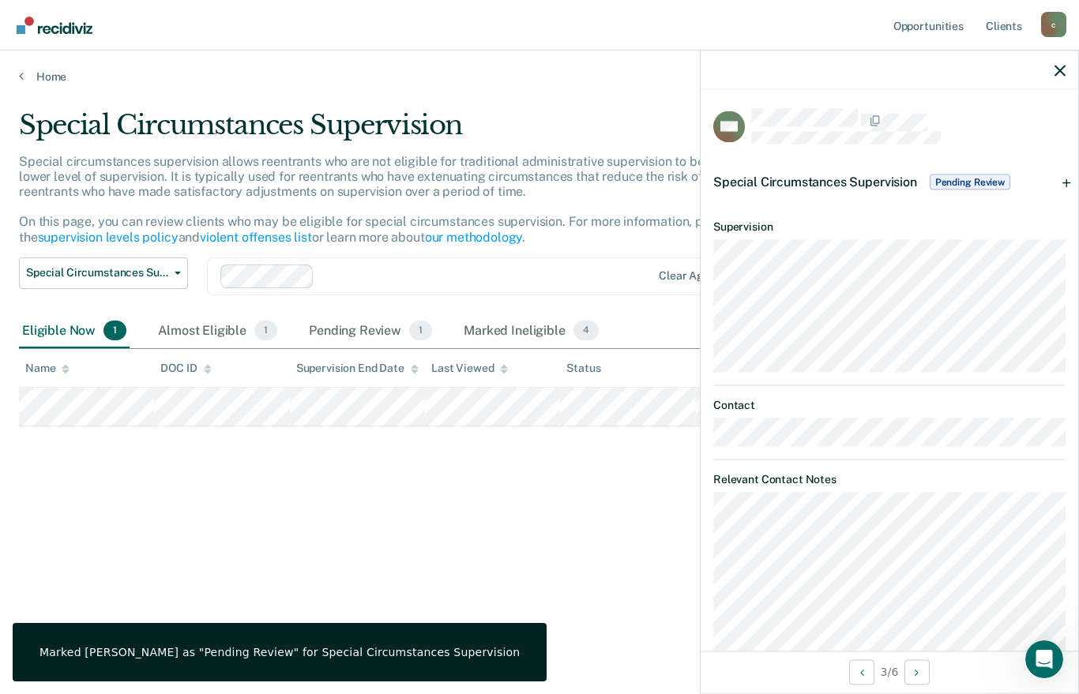
click at [1070, 179] on div "Special Circumstances Supervision Pending Review" at bounding box center [890, 182] width 378 height 51
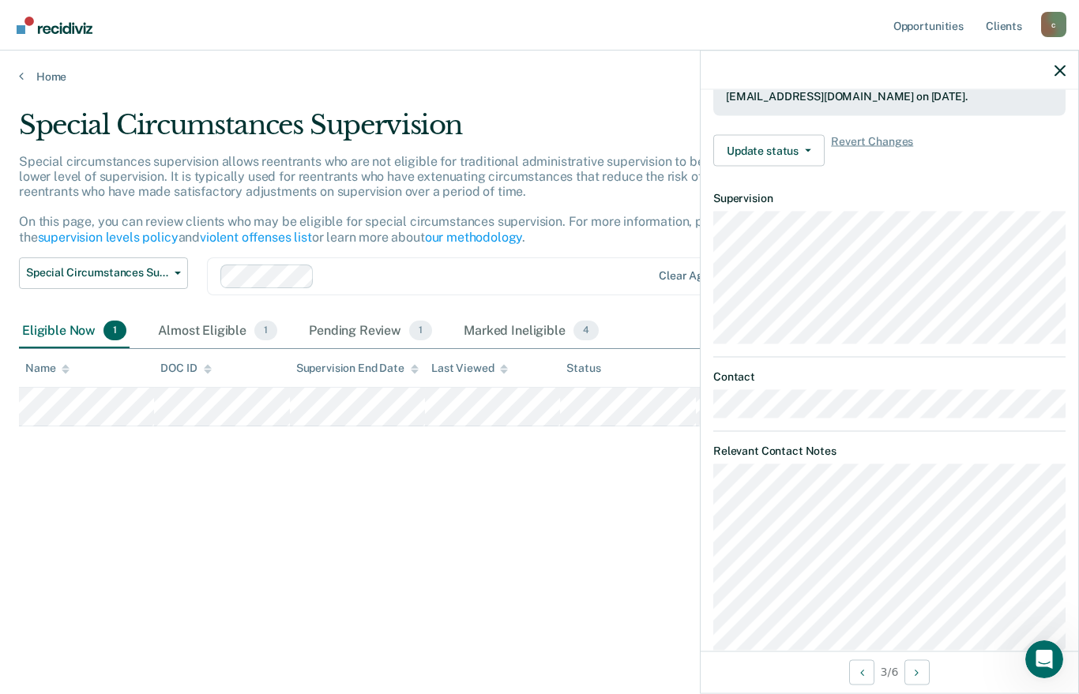
scroll to position [361, 0]
click at [916, 685] on button "Next Opportunity" at bounding box center [917, 672] width 25 height 25
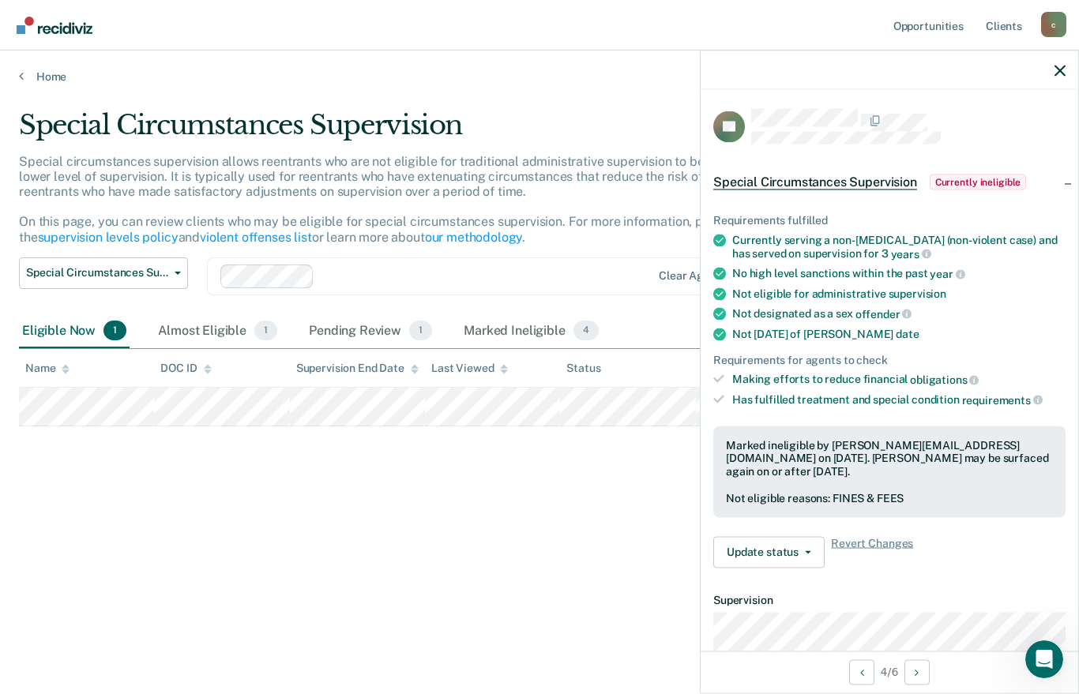
scroll to position [84, 0]
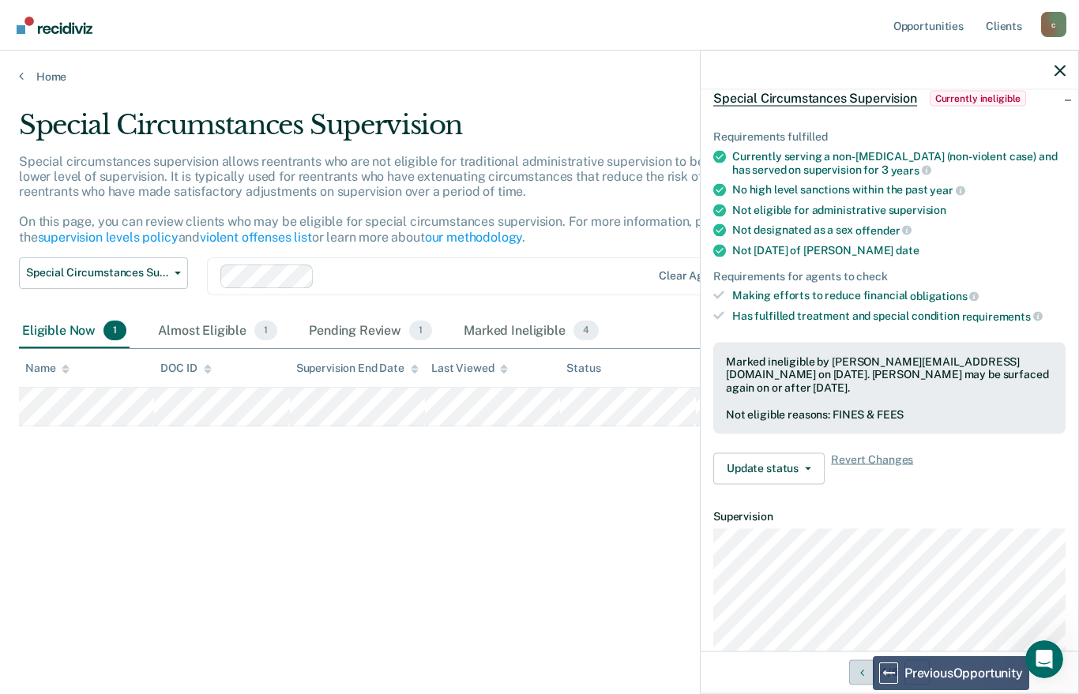
click at [860, 678] on icon "Previous Opportunity" at bounding box center [862, 672] width 4 height 11
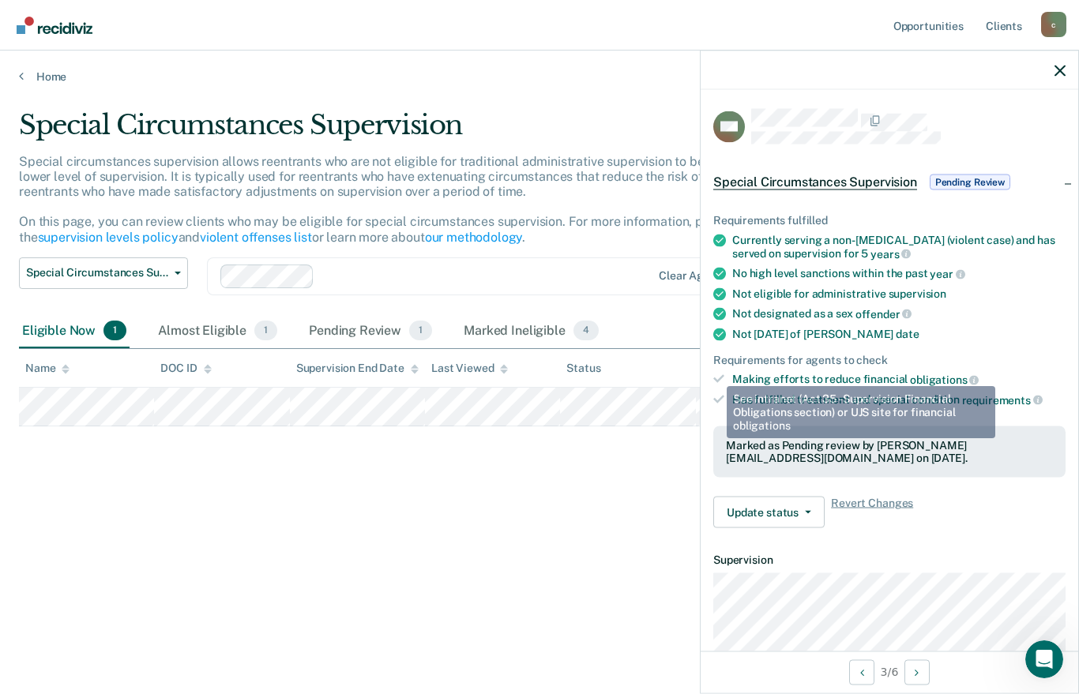
scroll to position [0, 0]
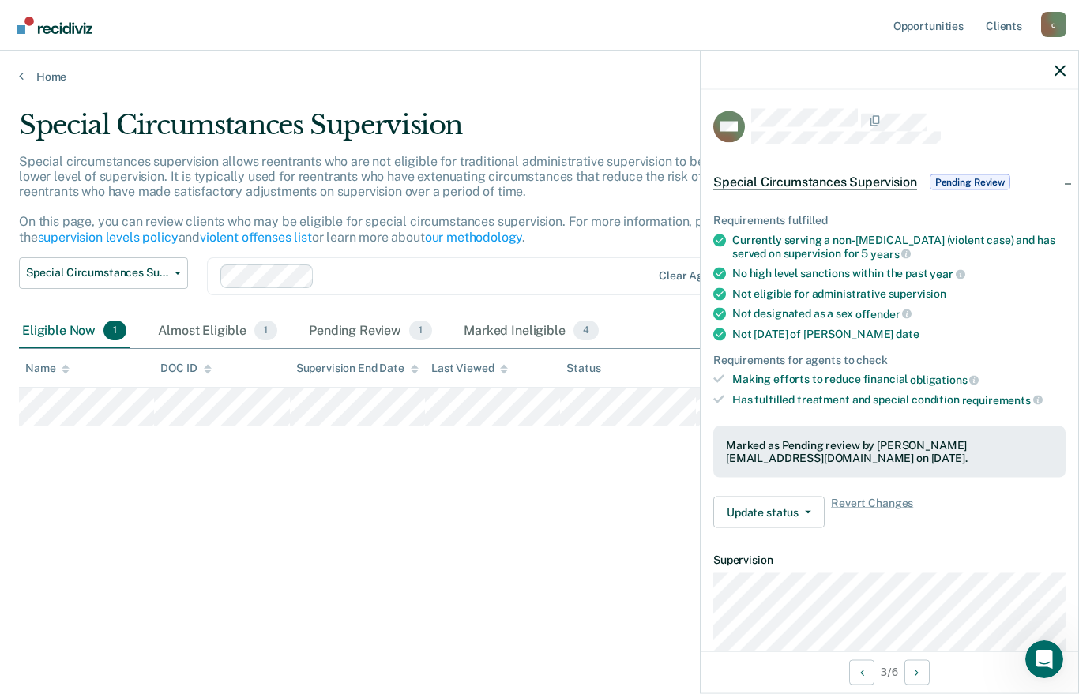
click at [859, 181] on span "Special Circumstances Supervision" at bounding box center [815, 183] width 204 height 16
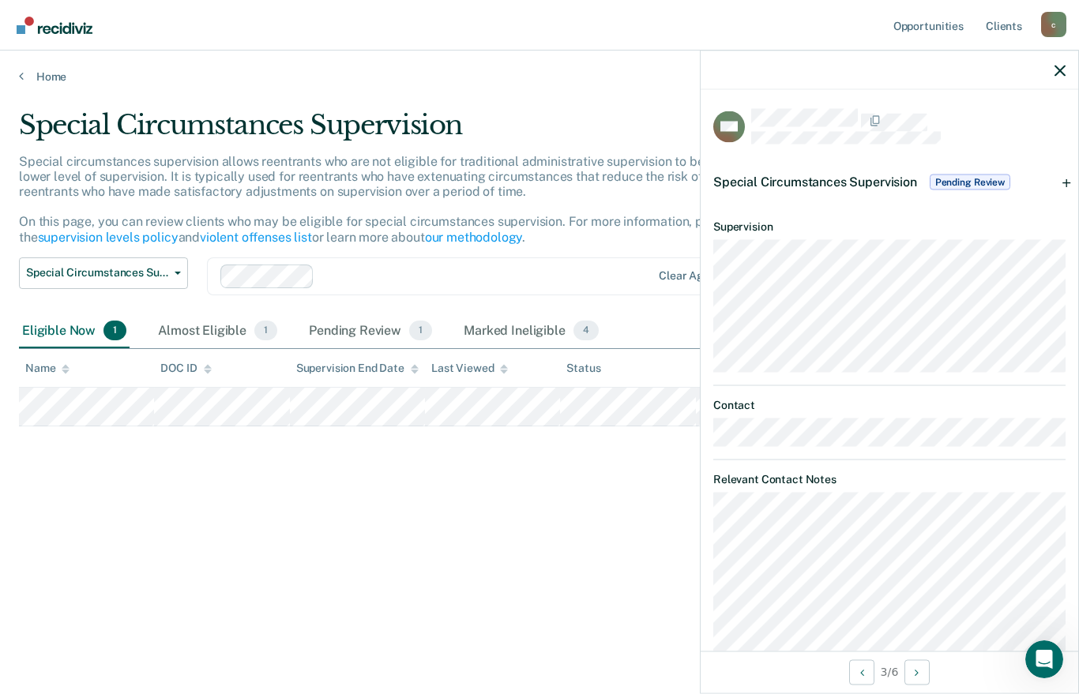
click at [859, 181] on span "Special Circumstances Supervision" at bounding box center [815, 182] width 204 height 15
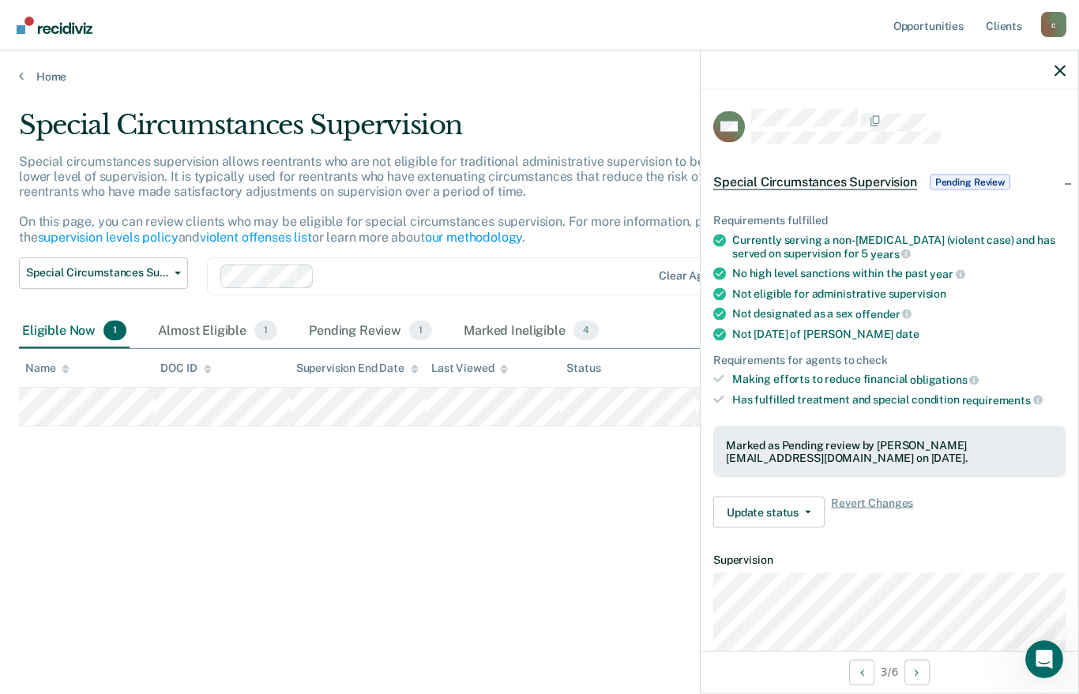
click at [859, 181] on span "Special Circumstances Supervision" at bounding box center [815, 183] width 204 height 16
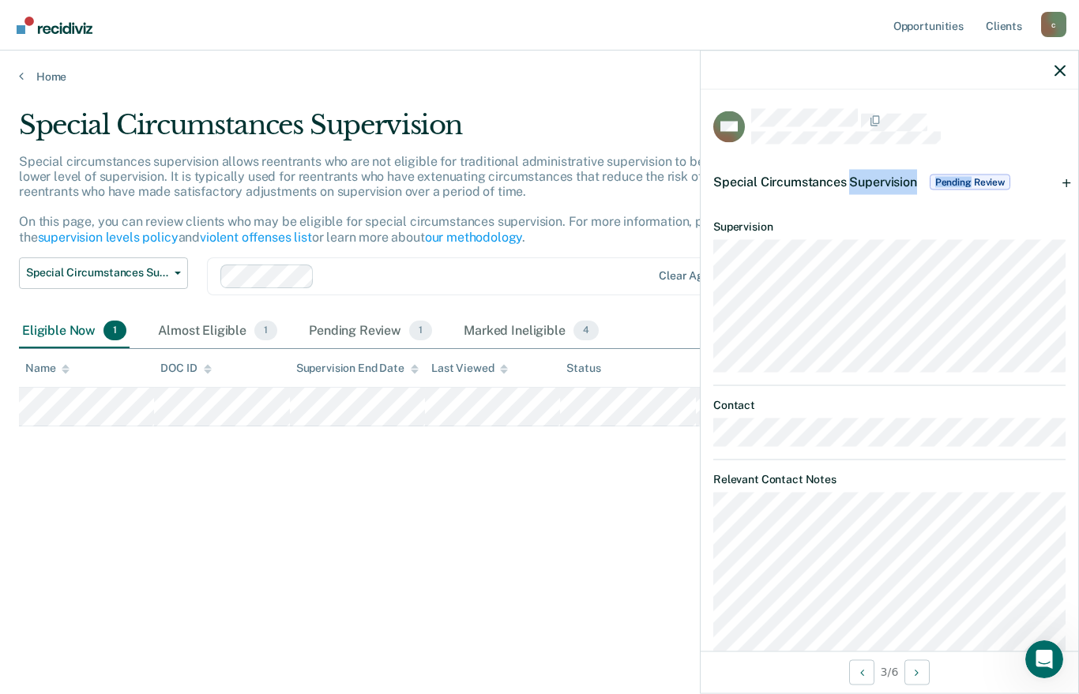
click at [859, 181] on span "Special Circumstances Supervision" at bounding box center [815, 182] width 204 height 15
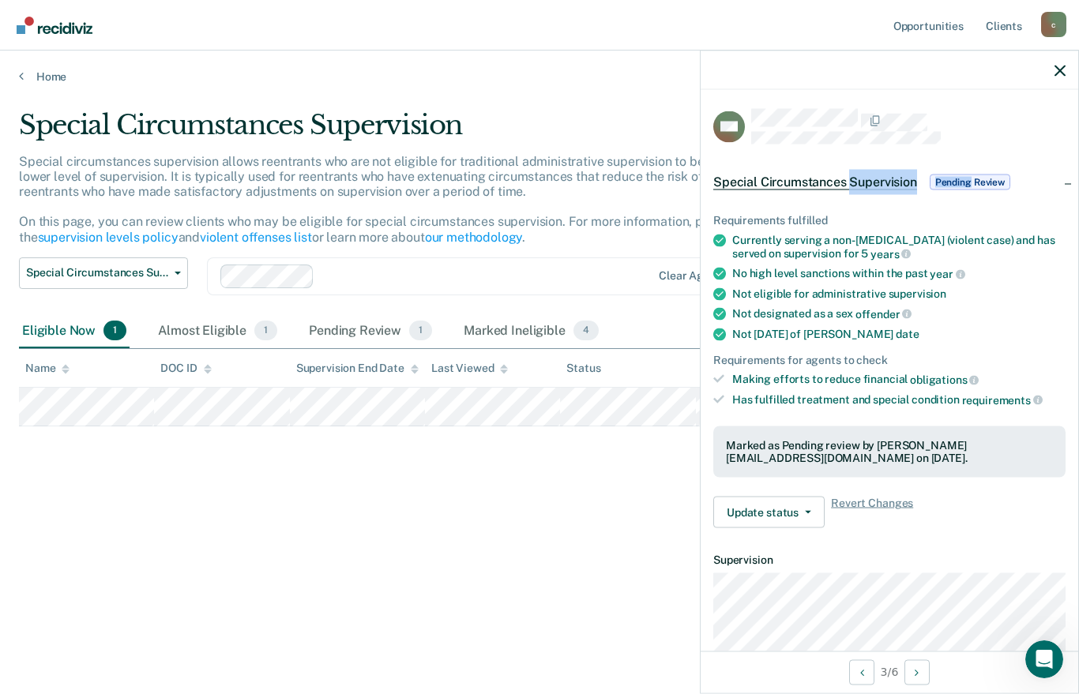
click at [859, 181] on span "Special Circumstances Supervision" at bounding box center [815, 183] width 204 height 16
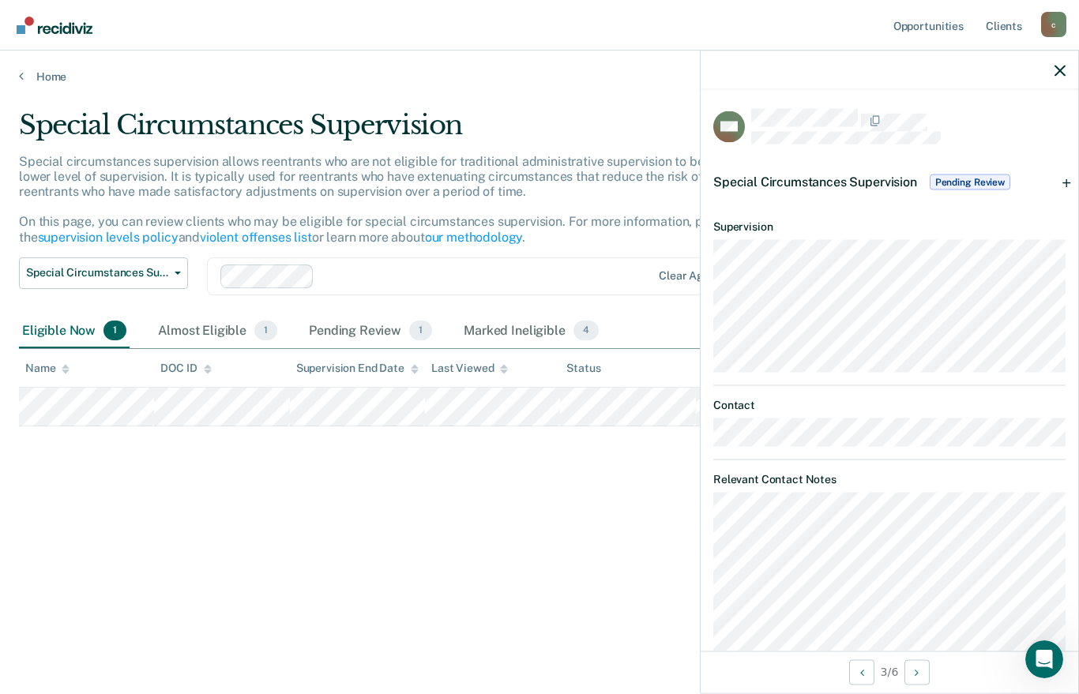
click at [859, 181] on span "Special Circumstances Supervision" at bounding box center [815, 182] width 204 height 15
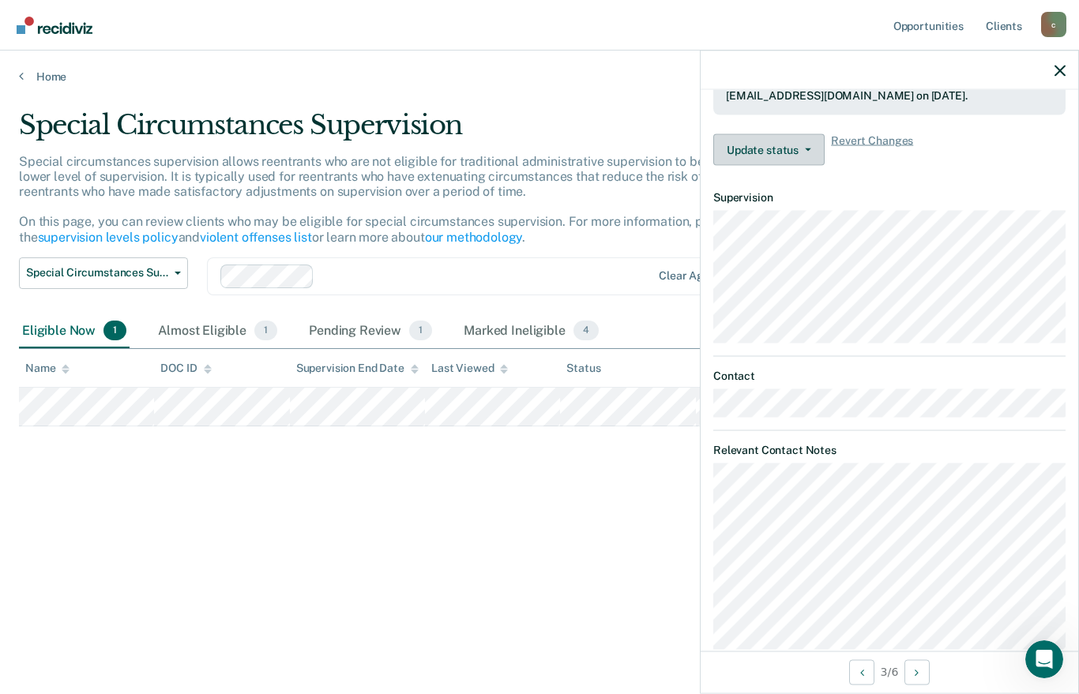
scroll to position [361, 0]
click at [194, 330] on div "Almost Eligible 1" at bounding box center [218, 331] width 126 height 35
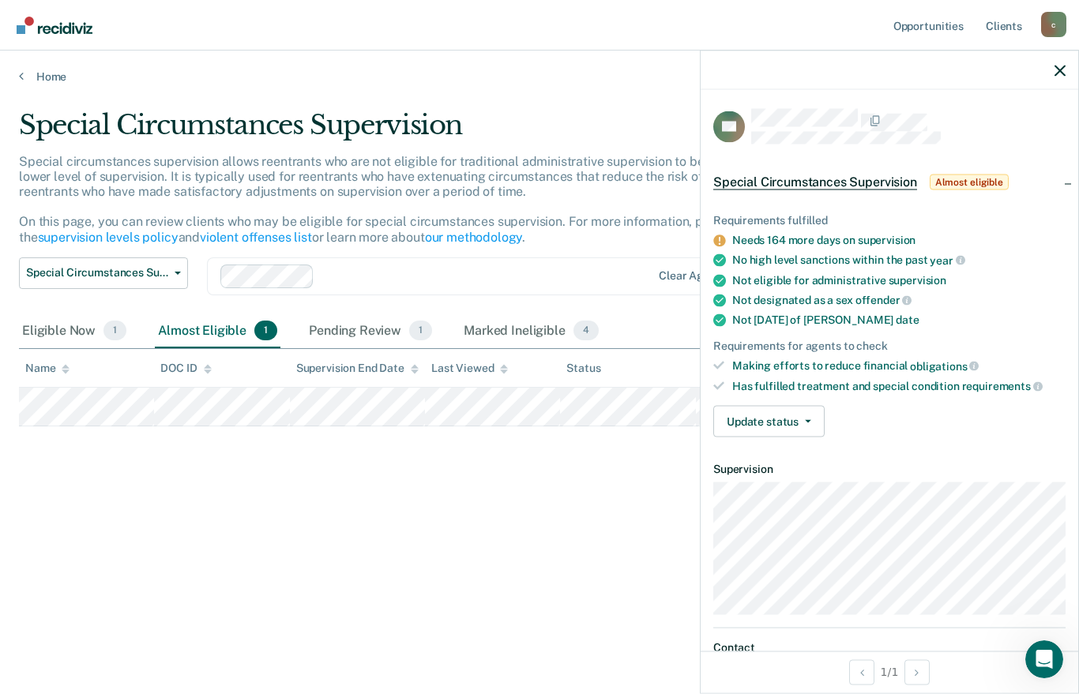
scroll to position [0, 0]
click at [88, 330] on div "Eligible Now 1" at bounding box center [74, 331] width 111 height 35
click at [351, 319] on div "Pending Review 1" at bounding box center [371, 331] width 130 height 35
